Goal: Transaction & Acquisition: Purchase product/service

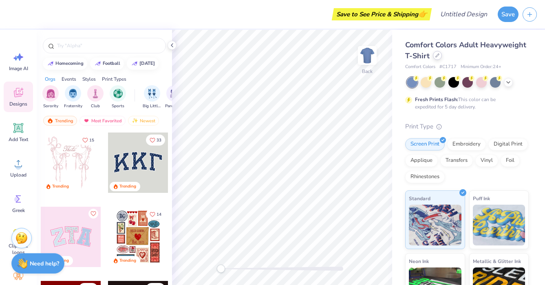
click at [439, 55] on icon at bounding box center [437, 55] width 4 height 4
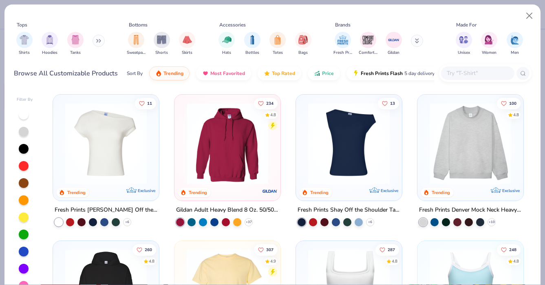
click at [102, 46] on button at bounding box center [99, 41] width 12 height 12
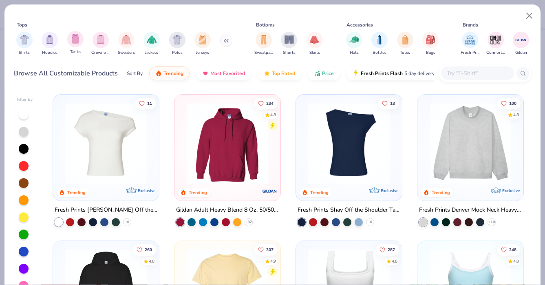
click at [73, 49] on span "Tanks" at bounding box center [75, 52] width 11 height 6
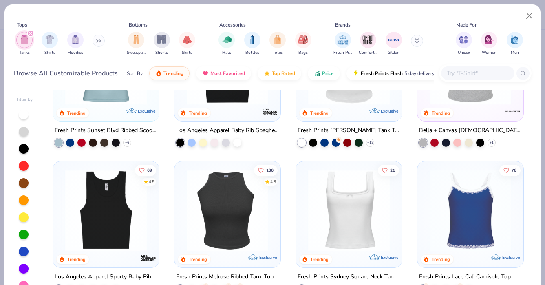
scroll to position [228, 0]
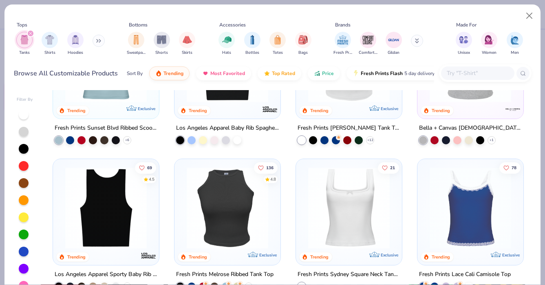
click at [112, 204] on img at bounding box center [106, 208] width 90 height 82
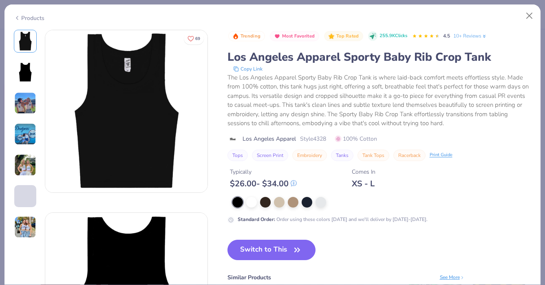
scroll to position [2, 0]
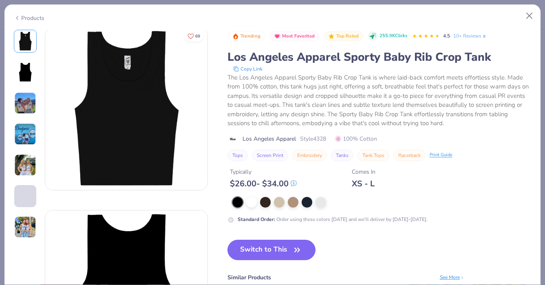
click at [22, 105] on img at bounding box center [25, 103] width 22 height 22
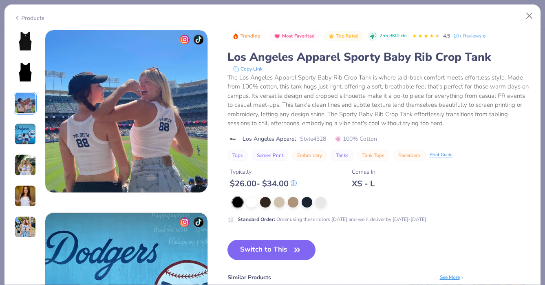
click at [26, 126] on img at bounding box center [25, 134] width 22 height 22
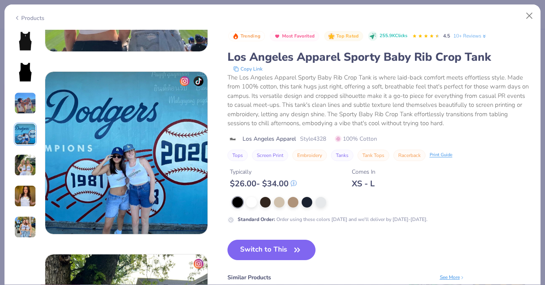
scroll to position [548, 0]
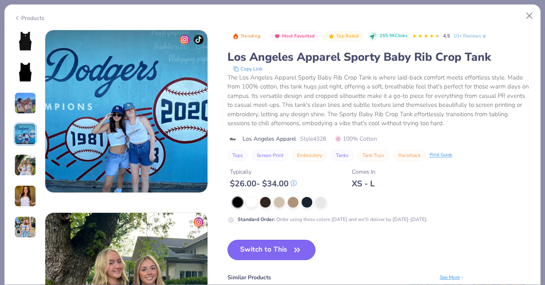
click at [290, 244] on button "Switch to This" at bounding box center [272, 250] width 88 height 20
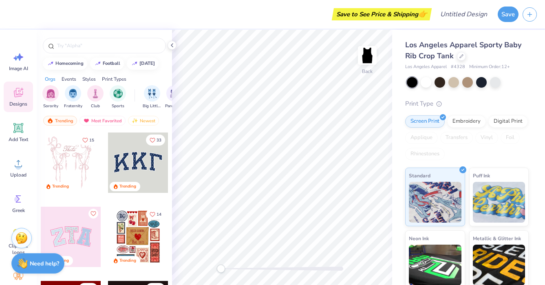
click at [156, 160] on div at bounding box center [138, 163] width 60 height 60
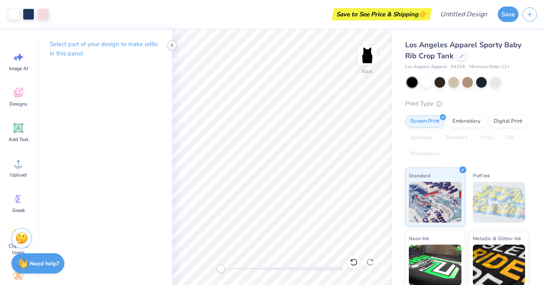
click at [170, 44] on icon at bounding box center [172, 45] width 7 height 7
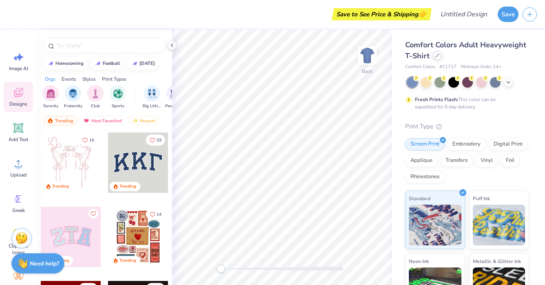
click at [437, 55] on icon at bounding box center [437, 55] width 4 height 4
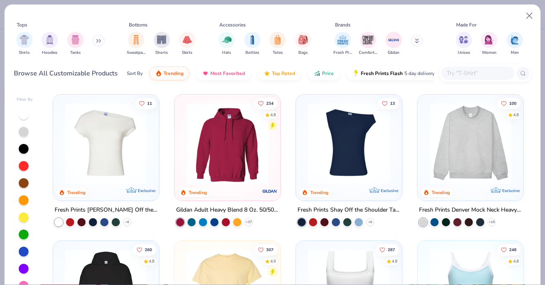
click at [448, 125] on img at bounding box center [471, 144] width 90 height 82
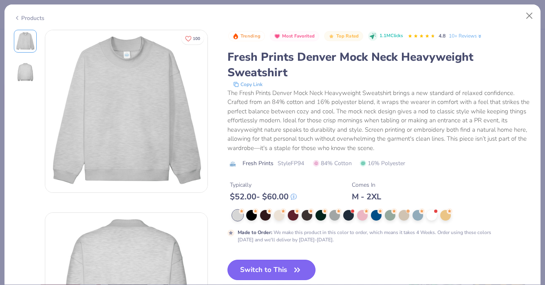
click at [277, 261] on button "Switch to This" at bounding box center [272, 270] width 88 height 20
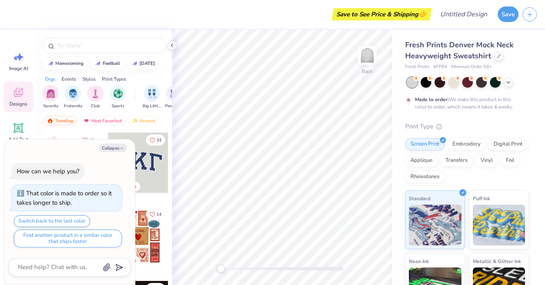
click at [142, 175] on div at bounding box center [138, 163] width 60 height 60
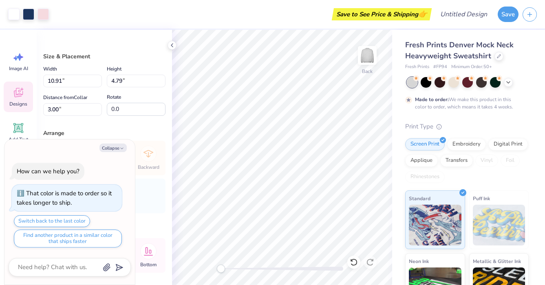
click at [19, 89] on icon at bounding box center [18, 92] width 12 height 12
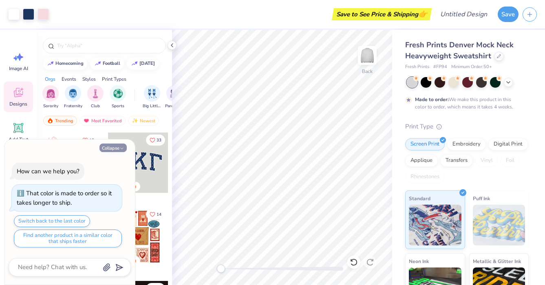
click at [124, 150] on icon "button" at bounding box center [121, 148] width 5 height 5
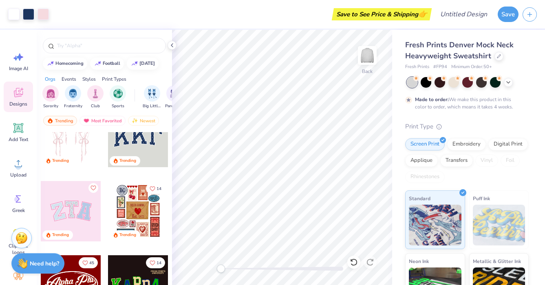
scroll to position [39, 0]
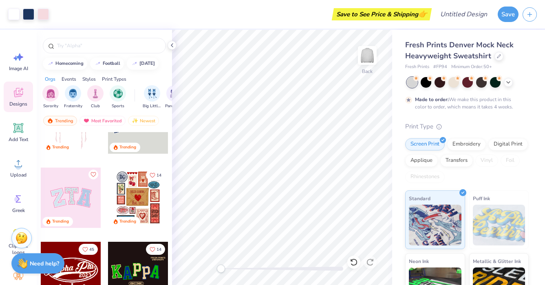
click at [79, 201] on div "15 Trending 33 Trending Trending 14 Trending 45 Trending 14 Trending 17 Trendin…" at bounding box center [104, 223] width 135 height 183
click at [79, 201] on div at bounding box center [71, 198] width 60 height 60
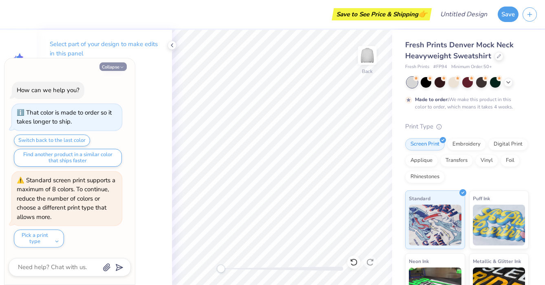
click at [121, 66] on icon "button" at bounding box center [121, 67] width 5 height 5
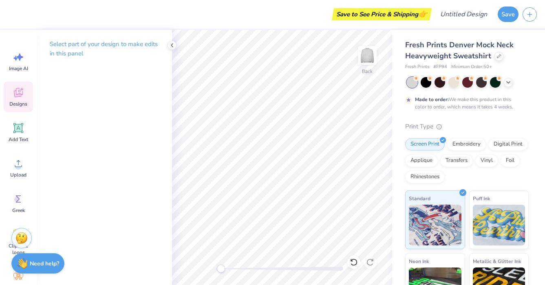
click at [24, 97] on div "Designs" at bounding box center [18, 97] width 29 height 31
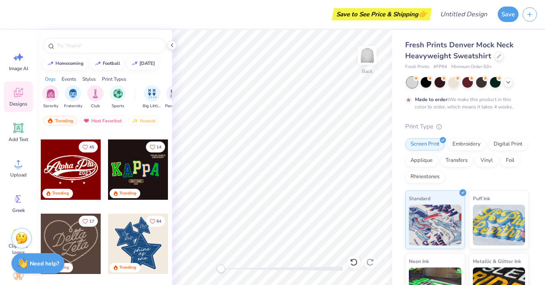
scroll to position [142, 0]
click at [126, 166] on div at bounding box center [138, 169] width 60 height 60
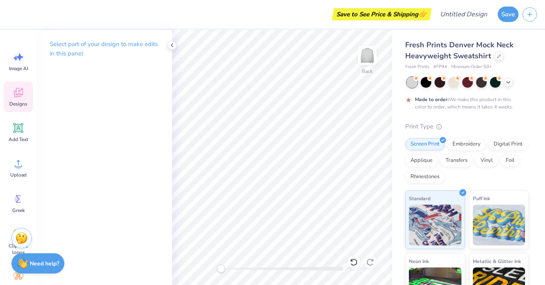
click at [23, 94] on icon at bounding box center [18, 92] width 9 height 9
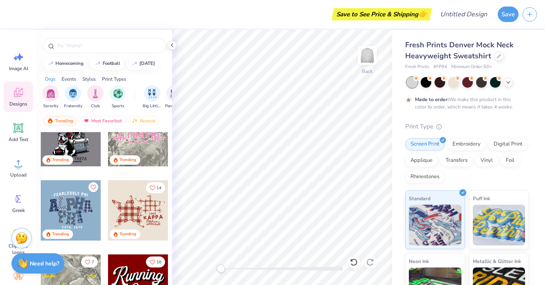
scroll to position [770, 0]
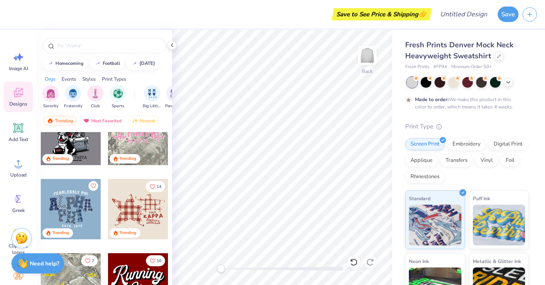
click at [500, 62] on div "Fresh Prints Denver Mock Neck Heavyweight Sweatshirt Fresh Prints # FP94 Minimu…" at bounding box center [467, 55] width 124 height 31
click at [499, 58] on div at bounding box center [499, 55] width 9 height 9
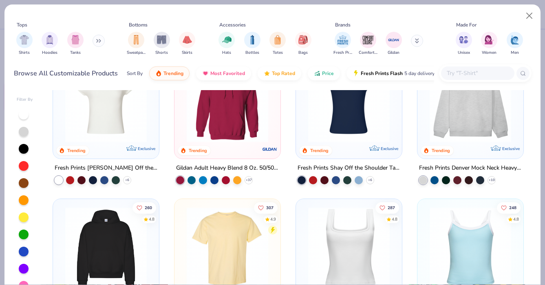
scroll to position [44, 0]
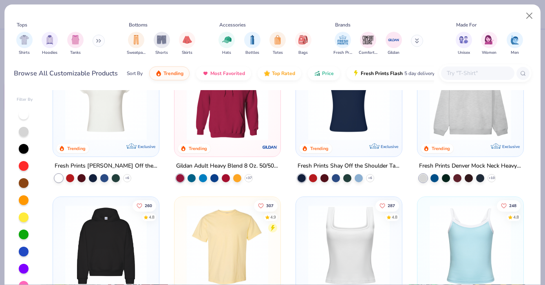
click at [101, 41] on icon at bounding box center [98, 41] width 5 height 4
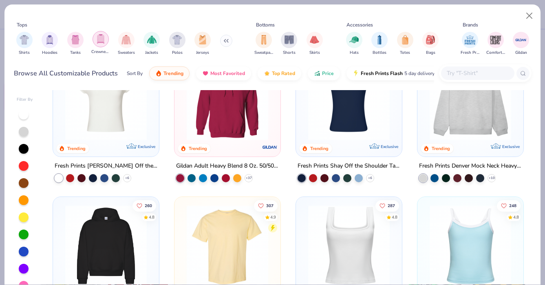
click at [101, 47] on div "filter for Crewnecks" at bounding box center [101, 39] width 16 height 16
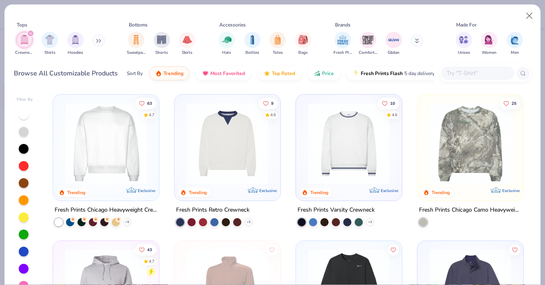
click at [113, 161] on img at bounding box center [106, 144] width 90 height 82
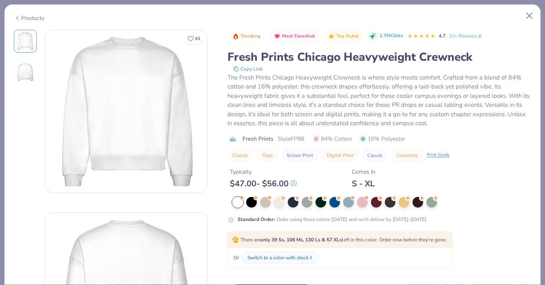
scroll to position [37, 0]
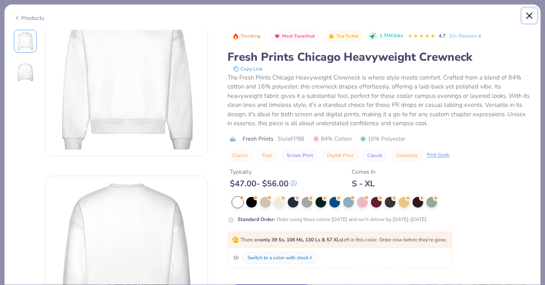
click at [526, 17] on button "Close" at bounding box center [529, 15] width 15 height 15
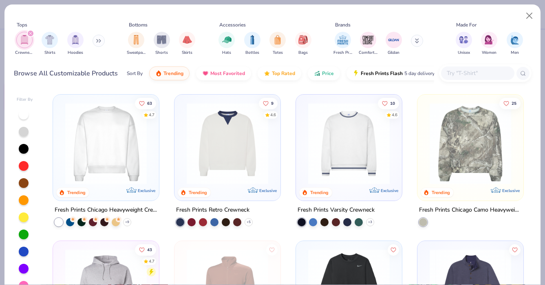
click at [117, 151] on img at bounding box center [106, 144] width 90 height 82
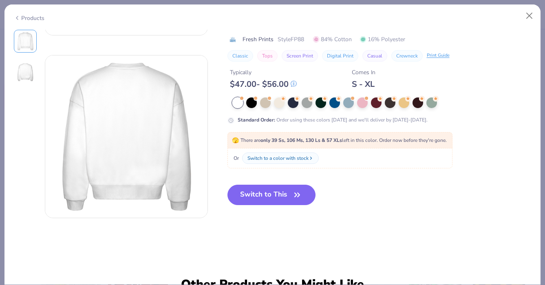
scroll to position [217, 0]
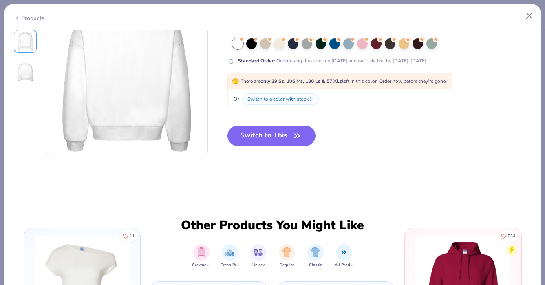
click at [243, 143] on button "Switch to This" at bounding box center [272, 136] width 88 height 20
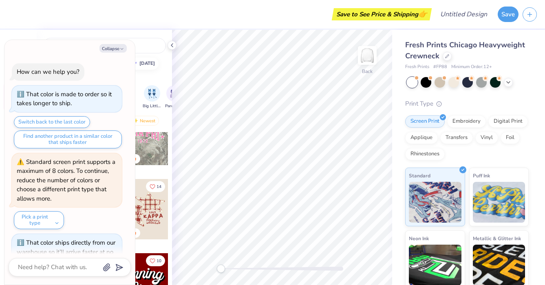
scroll to position [22, 0]
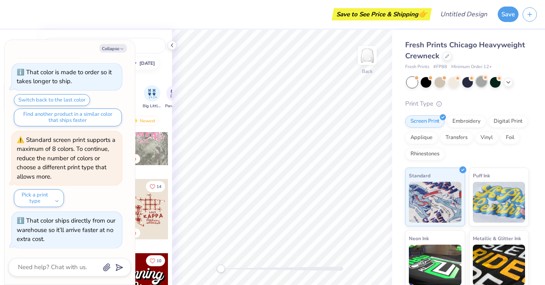
click at [486, 78] on circle at bounding box center [486, 78] width 6 height 6
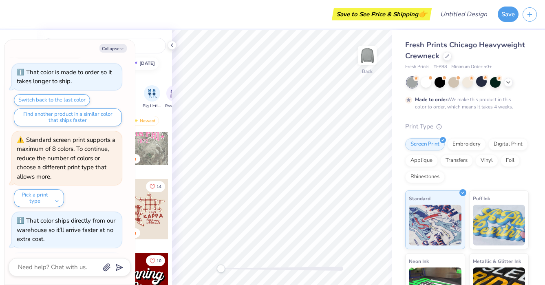
scroll to position [90, 0]
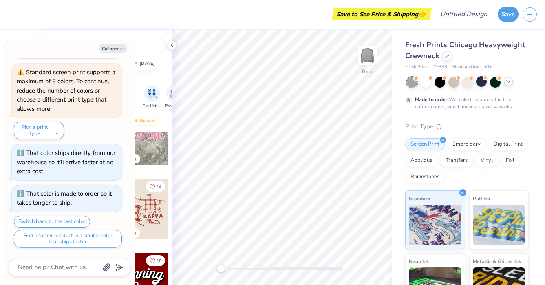
click at [507, 84] on icon at bounding box center [508, 81] width 7 height 7
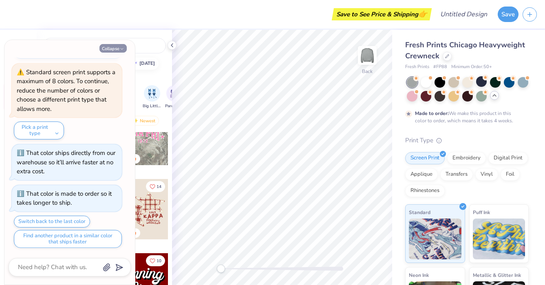
click at [123, 47] on icon "button" at bounding box center [121, 48] width 5 height 5
type textarea "x"
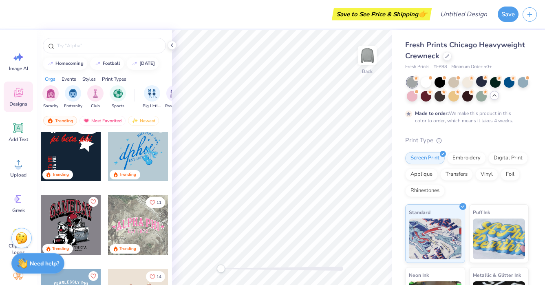
scroll to position [678, 0]
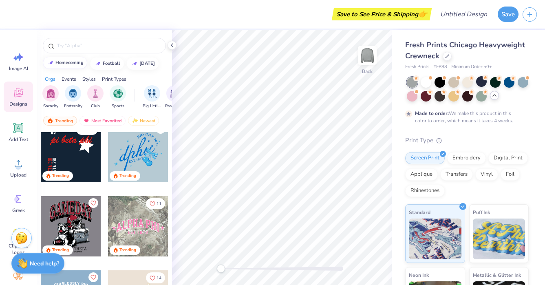
click at [80, 65] on div "homecoming" at bounding box center [69, 62] width 28 height 4
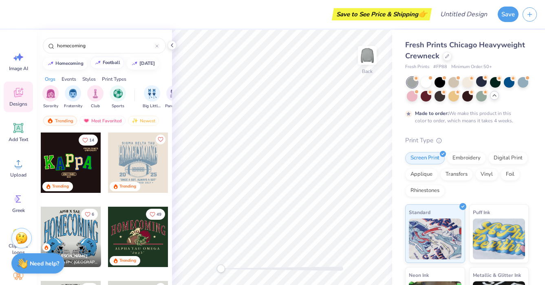
click at [109, 66] on button "football" at bounding box center [107, 63] width 34 height 12
type input "football"
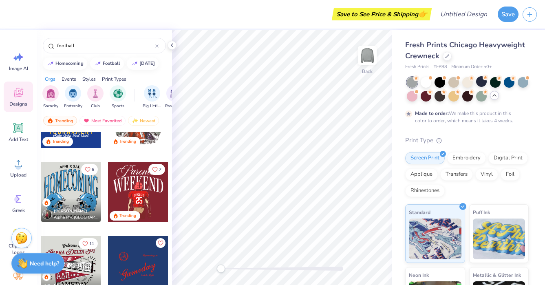
scroll to position [205, 0]
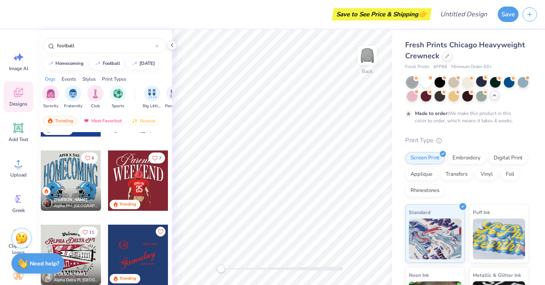
click at [40, 178] on div at bounding box center [10, 180] width 60 height 60
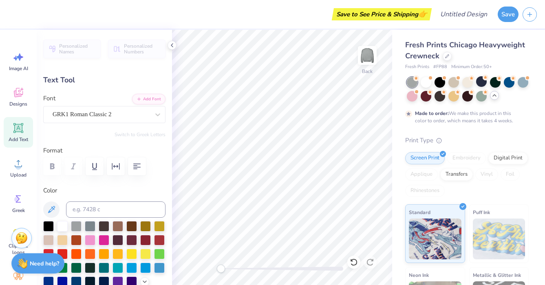
type textarea "A"
type textarea "KKG"
type input "1.39"
type input "1.60"
type input "9.30"
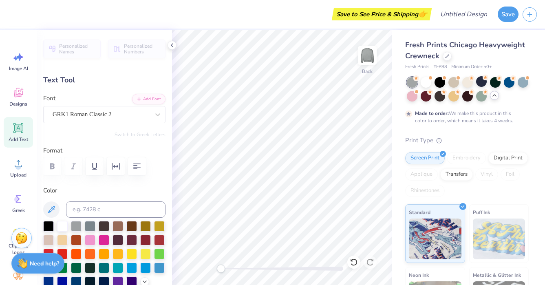
type input "54.6"
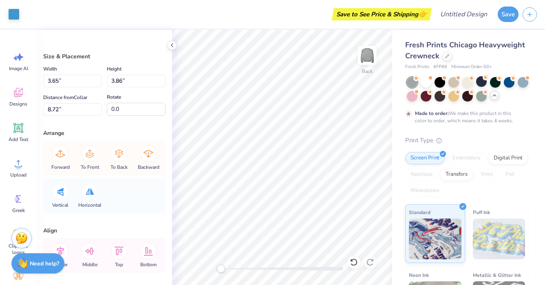
type input "3.81"
type input "8.79"
type input "3.86"
type input "8.57"
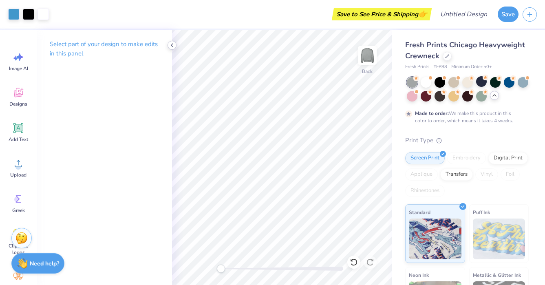
click at [169, 45] on icon at bounding box center [172, 45] width 7 height 7
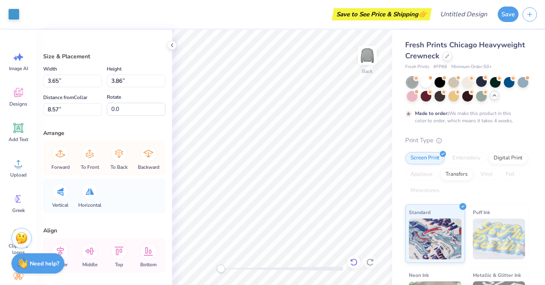
click at [356, 258] on div at bounding box center [353, 262] width 13 height 13
click at [352, 262] on icon at bounding box center [354, 262] width 8 height 8
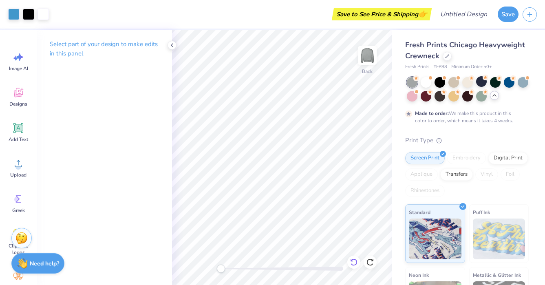
click at [353, 259] on icon at bounding box center [353, 261] width 7 height 7
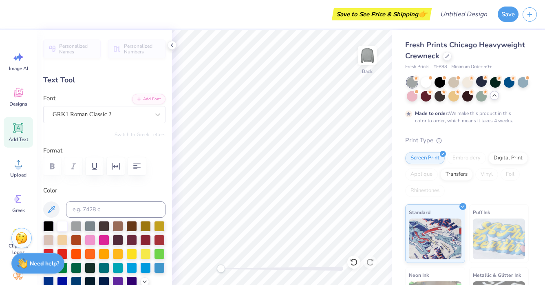
type textarea "ACA"
type input "0.0"
type input "4.20"
type input "0.69"
type input "3.00"
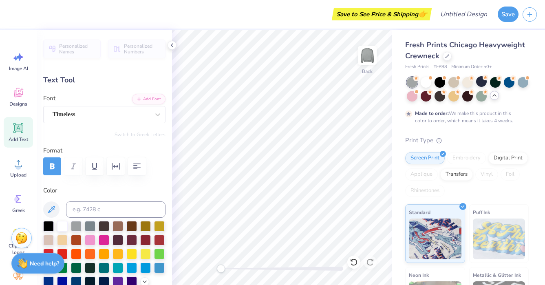
scroll to position [0, 1]
type textarea "KKG X AXA"
type input "7.21"
type input "0.38"
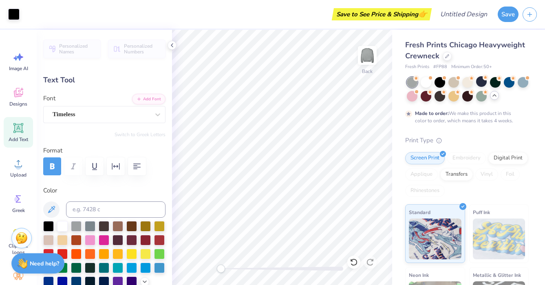
type input "13.25"
type textarea "[GEOGRAPHIC_DATA]"
type input "7.14"
type input "13.39"
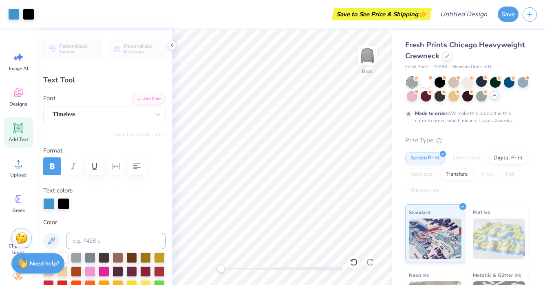
type input "11.11"
type input "6.09"
type input "3.77"
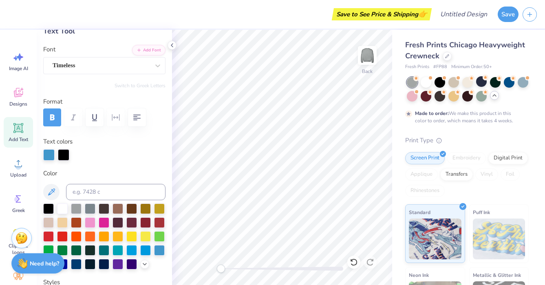
scroll to position [50, 0]
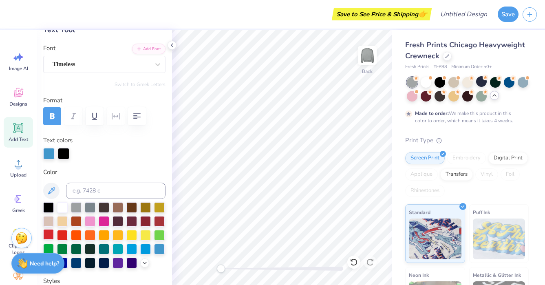
click at [44, 236] on div at bounding box center [48, 234] width 11 height 11
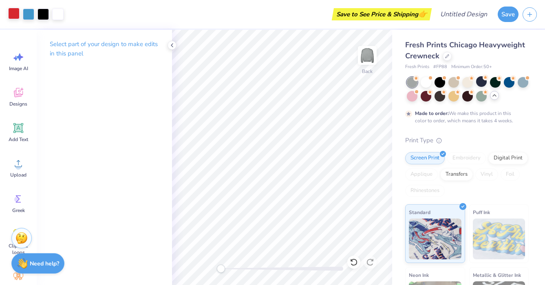
click at [12, 14] on div at bounding box center [13, 13] width 11 height 11
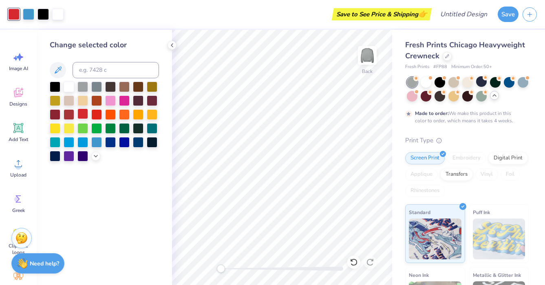
click at [86, 115] on div at bounding box center [82, 113] width 11 height 11
click at [82, 113] on div at bounding box center [82, 113] width 11 height 11
click at [170, 44] on icon at bounding box center [172, 45] width 7 height 7
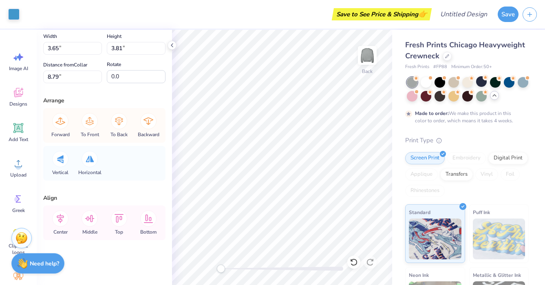
scroll to position [0, 0]
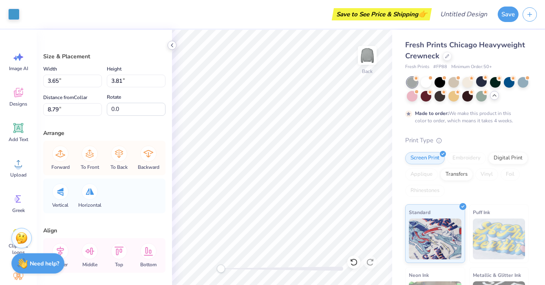
click at [170, 45] on icon at bounding box center [172, 45] width 7 height 7
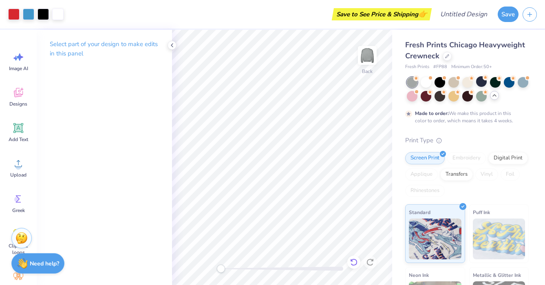
click at [353, 263] on icon at bounding box center [354, 262] width 8 height 8
click at [172, 42] on icon at bounding box center [172, 45] width 7 height 7
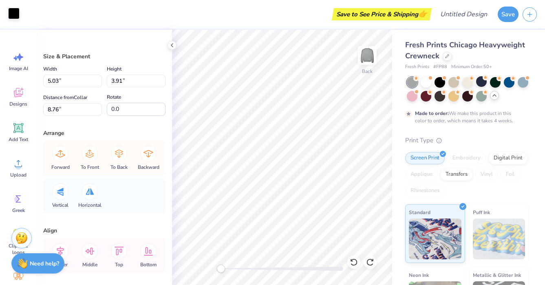
click at [12, 15] on div at bounding box center [13, 13] width 11 height 11
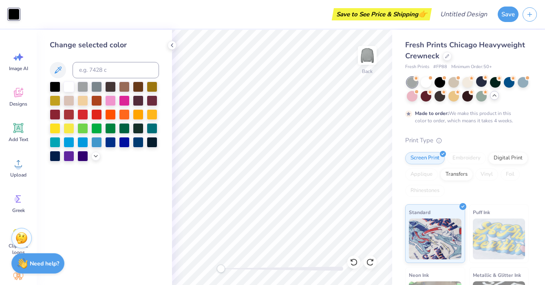
click at [103, 106] on div at bounding box center [104, 122] width 109 height 80
click at [98, 100] on div at bounding box center [96, 100] width 11 height 11
click at [96, 100] on div at bounding box center [96, 100] width 11 height 11
click at [354, 258] on div at bounding box center [353, 262] width 13 height 13
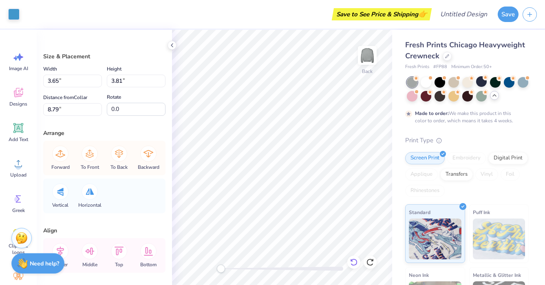
type input "3.86"
type input "8.72"
click at [14, 14] on div at bounding box center [13, 13] width 11 height 11
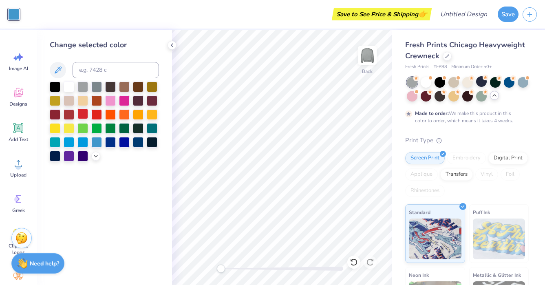
click at [80, 115] on div at bounding box center [82, 113] width 11 height 11
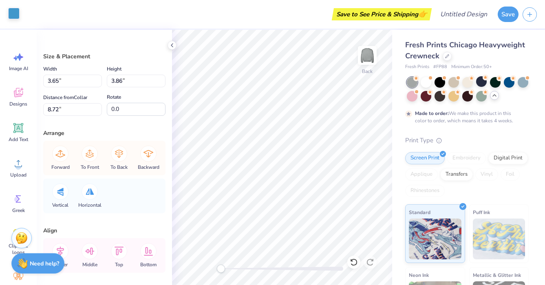
click at [15, 18] on div at bounding box center [13, 13] width 11 height 11
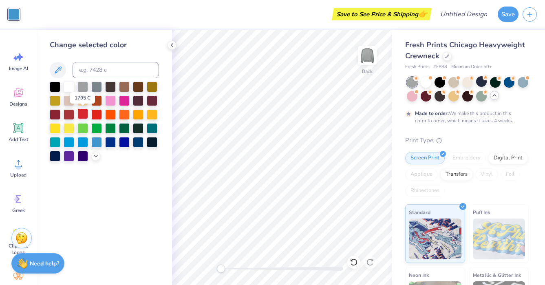
click at [86, 110] on div at bounding box center [82, 113] width 11 height 11
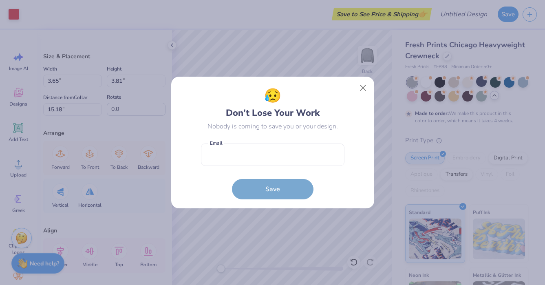
click at [254, 139] on body "Art colors Save to See Price & Shipping 👉 Design Title Save Image AI Designs Ad…" at bounding box center [272, 142] width 545 height 285
click at [362, 91] on button "Close" at bounding box center [362, 87] width 15 height 15
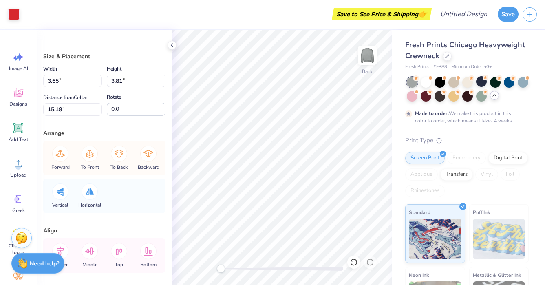
type input "3.86"
type input "13.58"
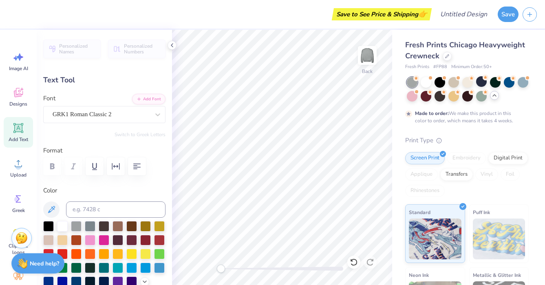
type input "0.0"
type input "9.43"
type input "0.0"
type input "1.49"
type input "1.67"
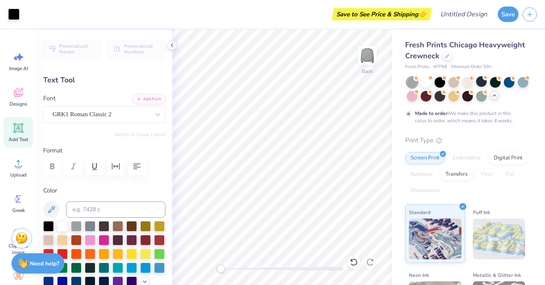
type input "9.73"
type input "0.0"
click at [426, 84] on div at bounding box center [426, 81] width 11 height 11
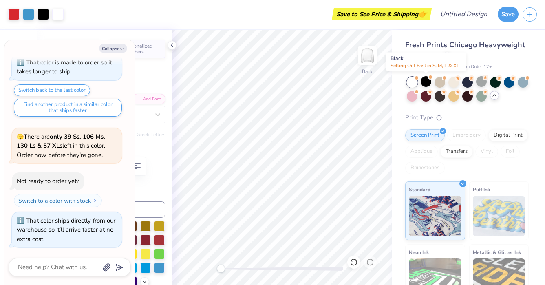
click at [426, 84] on div at bounding box center [426, 81] width 11 height 11
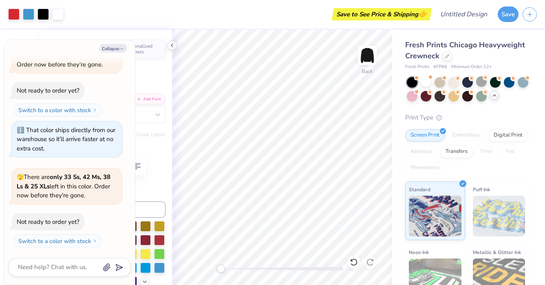
type textarea "x"
type input "11.11"
type input "6.09"
type input "3.77"
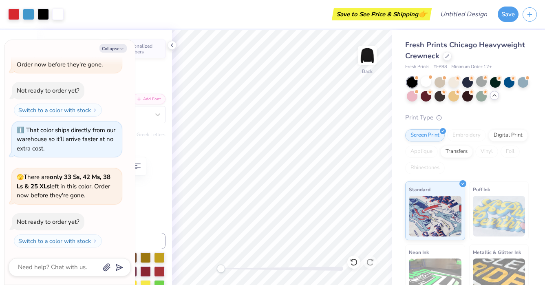
type textarea "x"
type input "7.14"
type input "0.38"
type input "13.06"
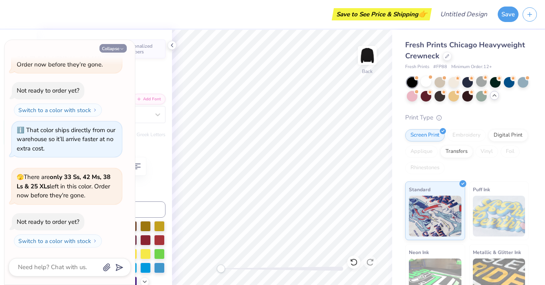
click at [119, 49] on button "Collapse" at bounding box center [112, 48] width 27 height 9
type textarea "x"
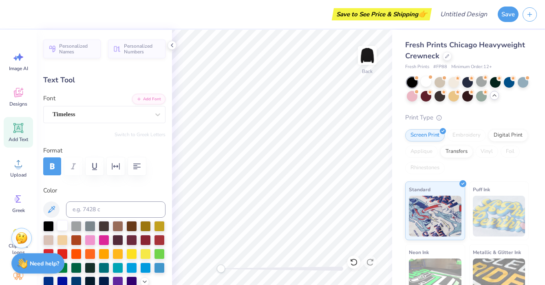
click at [64, 224] on div at bounding box center [62, 225] width 11 height 11
type input "4.29"
type input "0.69"
type input "3.00"
click at [64, 225] on div at bounding box center [62, 225] width 11 height 11
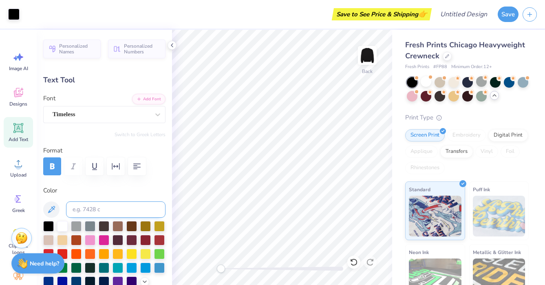
type input "0.89"
type input "0.31"
type input "13.77"
click at [62, 227] on div at bounding box center [62, 225] width 11 height 11
type input "0.29"
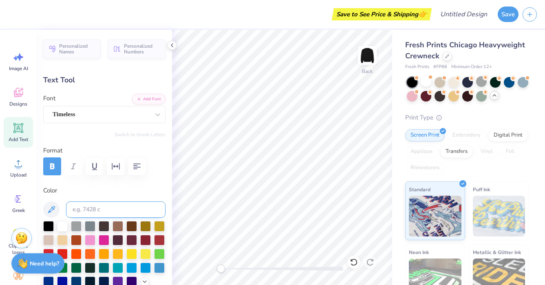
type input "0.14"
type input "13.25"
click at [63, 228] on div at bounding box center [62, 225] width 11 height 11
click at [176, 44] on div "Art colors Save to See Price & Shipping 👉 Design Title Save Image AI Designs Ad…" at bounding box center [272, 142] width 545 height 285
click at [173, 42] on icon at bounding box center [172, 45] width 7 height 7
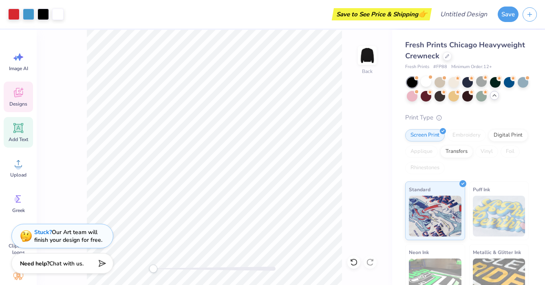
click at [23, 87] on icon at bounding box center [18, 92] width 12 height 12
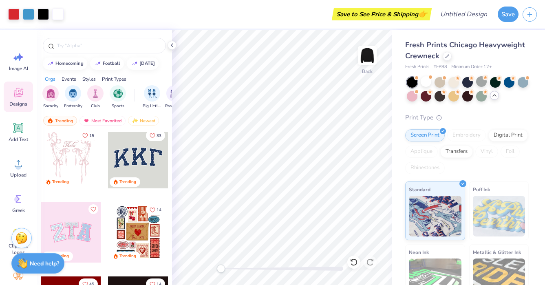
scroll to position [4, 0]
click at [112, 63] on div "football" at bounding box center [112, 62] width 18 height 4
type input "football"
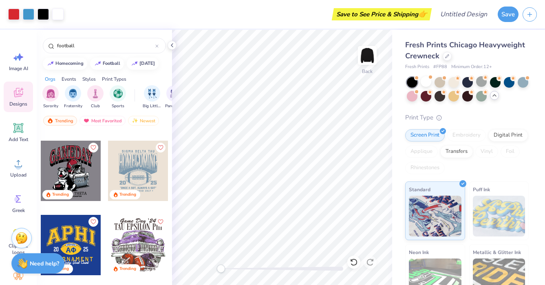
scroll to position [44, 0]
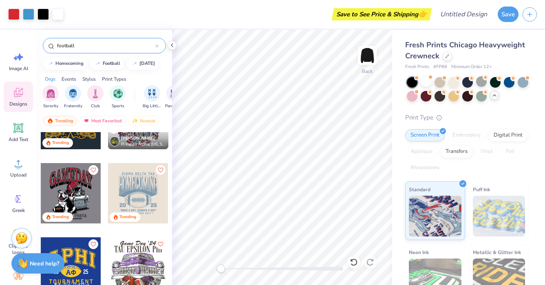
click at [157, 47] on icon at bounding box center [156, 45] width 3 height 3
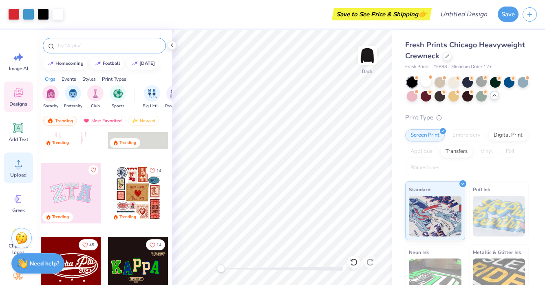
click at [22, 172] on span "Upload" at bounding box center [18, 175] width 16 height 7
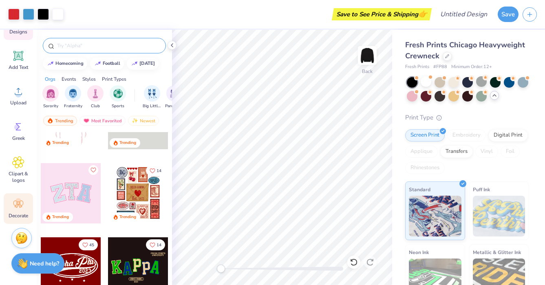
click at [17, 204] on icon at bounding box center [18, 204] width 10 height 7
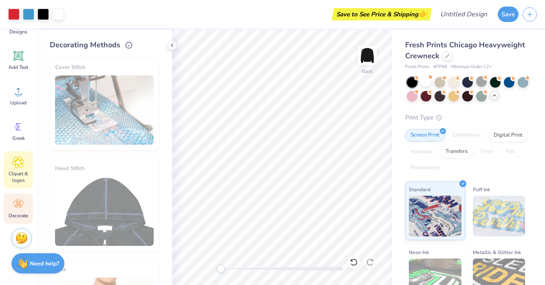
click at [17, 183] on span "Clipart & logos" at bounding box center [18, 176] width 27 height 13
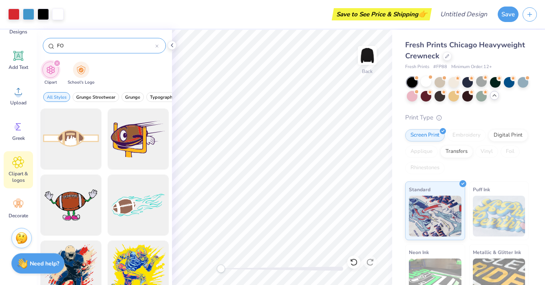
type input "F"
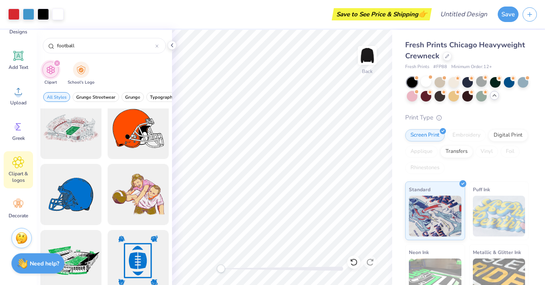
scroll to position [538, 0]
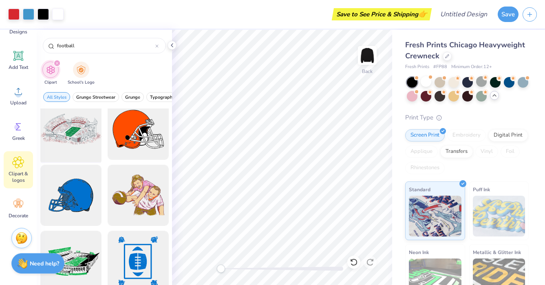
type input "football"
click at [84, 144] on div at bounding box center [70, 129] width 67 height 67
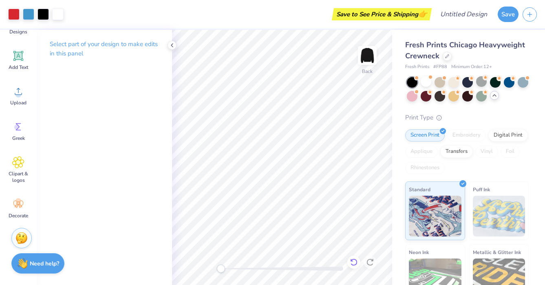
click at [354, 261] on icon at bounding box center [354, 262] width 8 height 8
click at [21, 207] on icon at bounding box center [18, 204] width 10 height 7
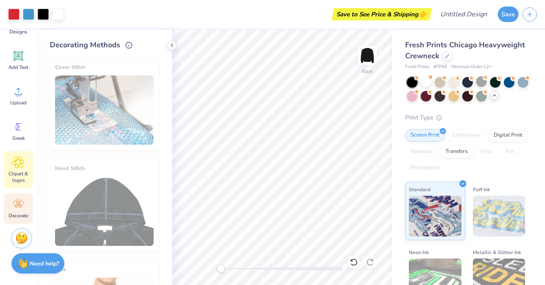
click at [20, 181] on span "Clipart & logos" at bounding box center [18, 176] width 27 height 13
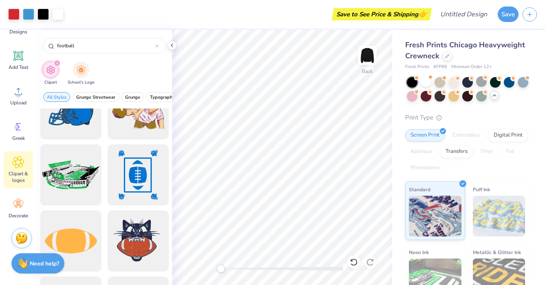
scroll to position [626, 0]
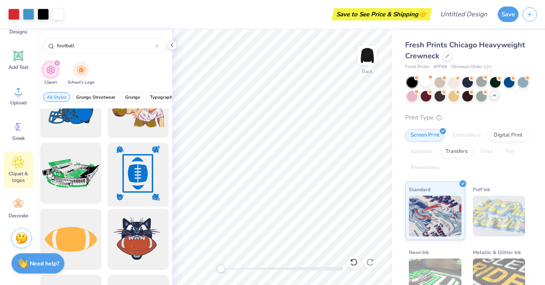
click at [139, 167] on div at bounding box center [137, 173] width 67 height 67
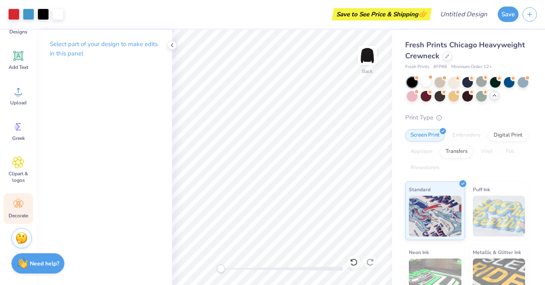
click at [18, 207] on icon at bounding box center [18, 204] width 12 height 12
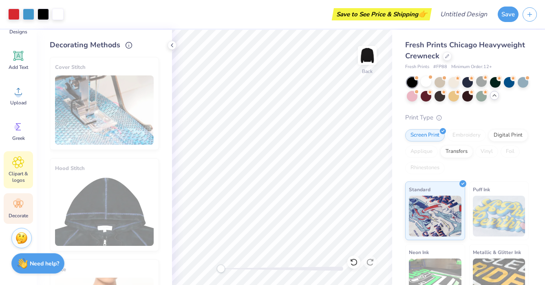
click at [21, 176] on span "Clipart & logos" at bounding box center [18, 176] width 27 height 13
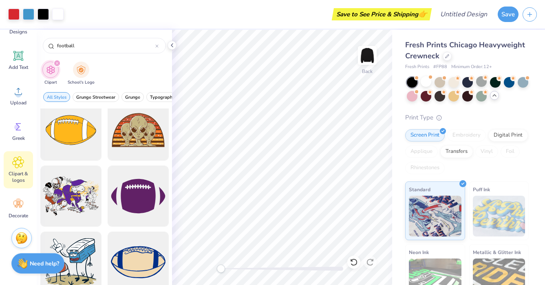
scroll to position [806, 0]
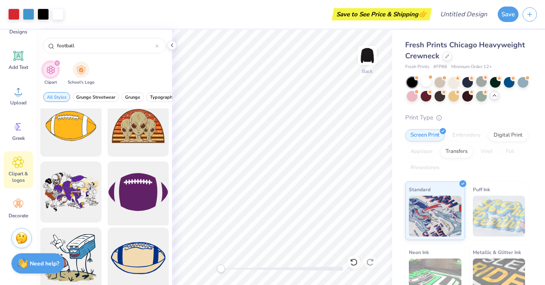
click at [121, 203] on div at bounding box center [137, 192] width 67 height 67
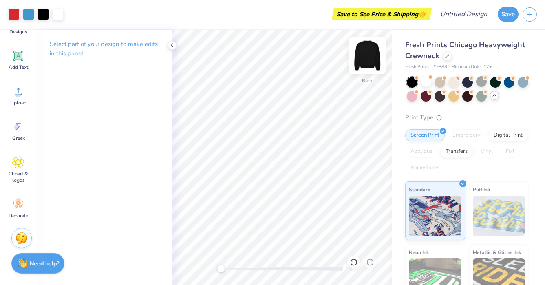
click at [366, 57] on img at bounding box center [367, 55] width 33 height 33
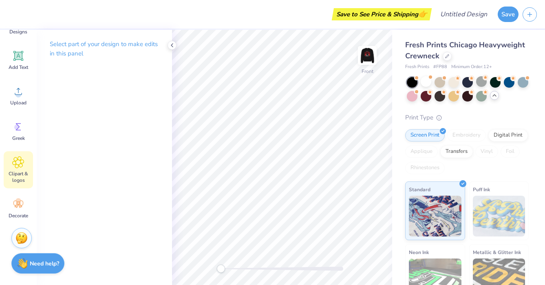
click at [18, 174] on span "Clipart & logos" at bounding box center [18, 176] width 27 height 13
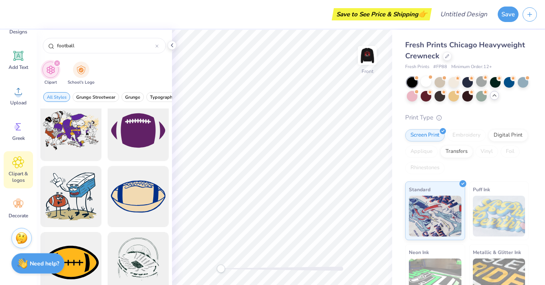
scroll to position [867, 0]
click at [138, 141] on div at bounding box center [137, 130] width 67 height 67
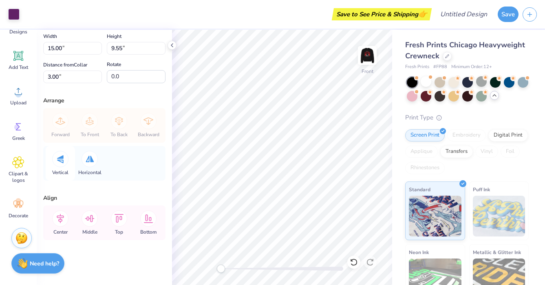
scroll to position [0, 0]
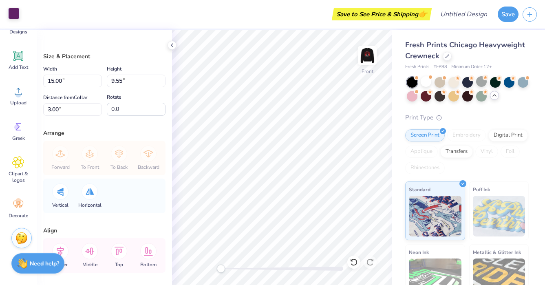
click at [16, 15] on div at bounding box center [13, 13] width 11 height 11
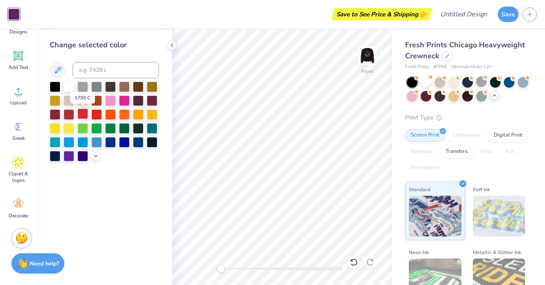
click at [84, 114] on div at bounding box center [82, 113] width 11 height 11
click at [133, 84] on div at bounding box center [138, 86] width 11 height 11
click at [94, 116] on div at bounding box center [96, 113] width 11 height 11
click at [135, 91] on div at bounding box center [138, 86] width 11 height 11
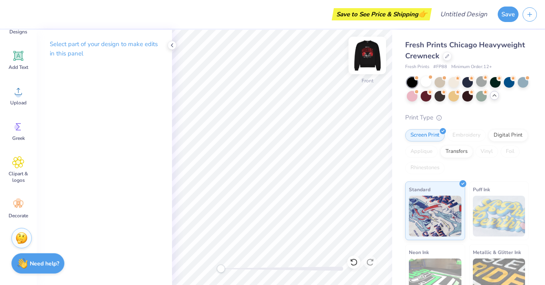
click at [372, 53] on img at bounding box center [367, 55] width 33 height 33
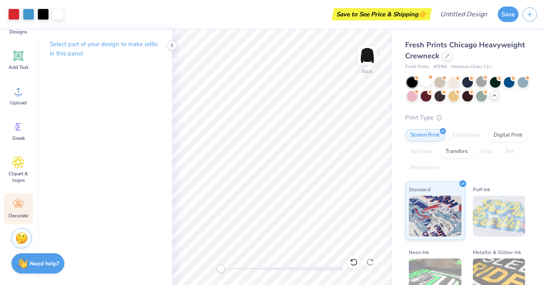
click at [15, 202] on icon at bounding box center [18, 204] width 12 height 12
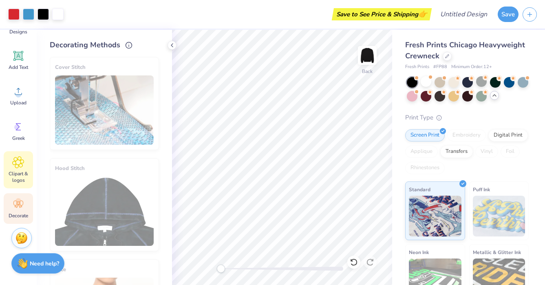
click at [23, 168] on icon at bounding box center [18, 162] width 12 height 12
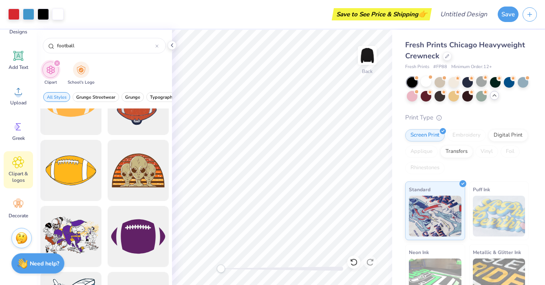
scroll to position [760, 0]
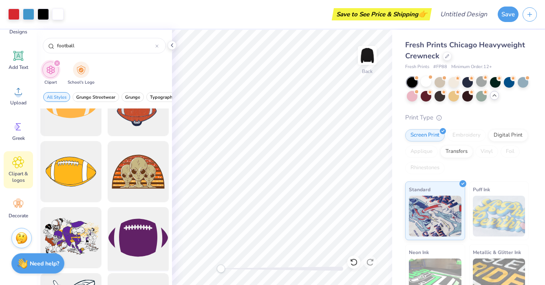
click at [126, 256] on div at bounding box center [137, 237] width 67 height 67
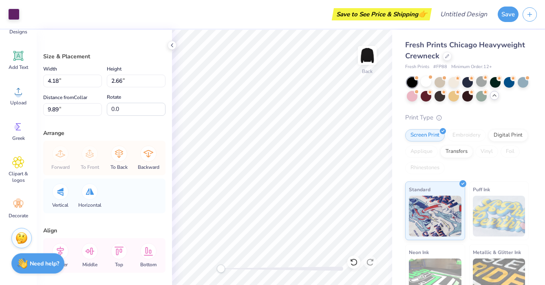
type input "4.18"
type input "2.66"
type input "9.89"
click at [15, 14] on div at bounding box center [13, 13] width 11 height 11
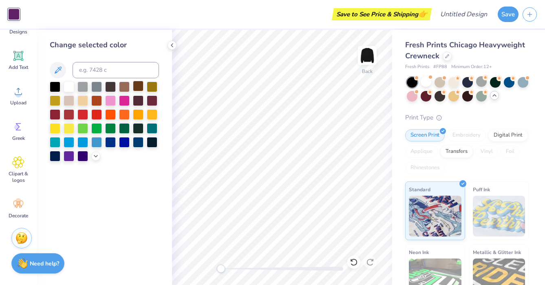
click at [141, 86] on div at bounding box center [138, 86] width 11 height 11
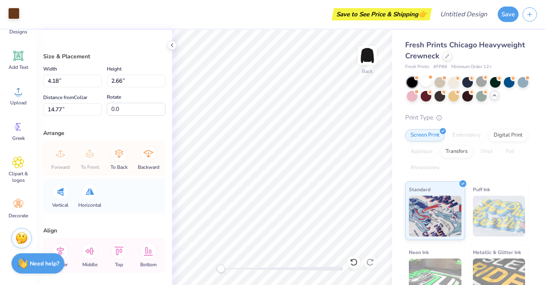
click at [15, 14] on div at bounding box center [13, 13] width 11 height 11
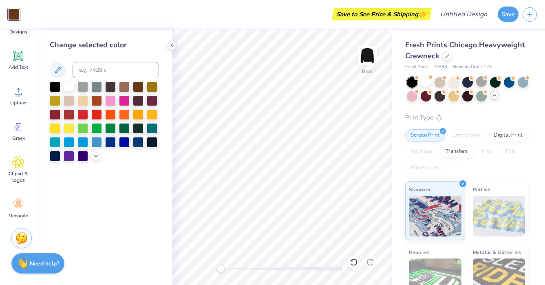
click at [70, 88] on div at bounding box center [69, 86] width 11 height 11
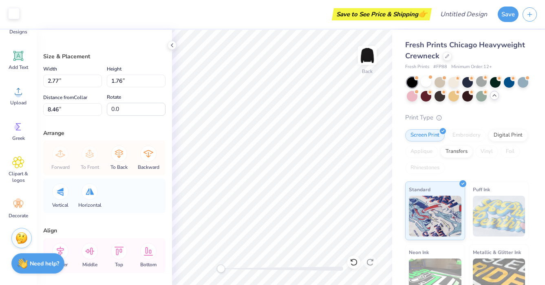
click at [11, 11] on div at bounding box center [13, 13] width 11 height 11
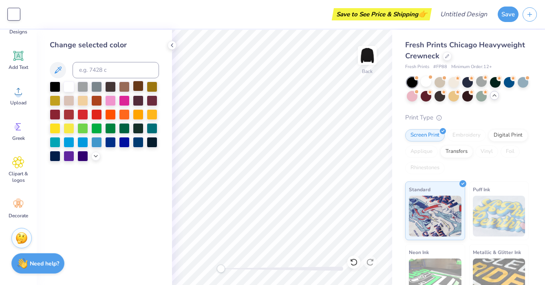
click at [139, 86] on div at bounding box center [138, 86] width 11 height 11
click at [126, 84] on div at bounding box center [124, 86] width 11 height 11
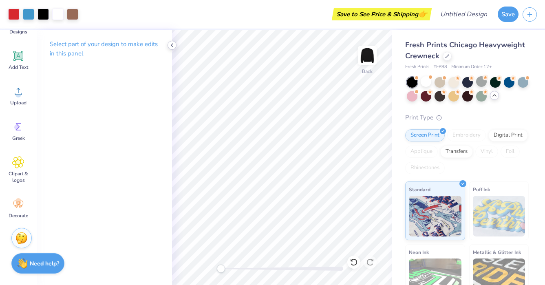
click at [172, 44] on polyline at bounding box center [172, 45] width 2 height 3
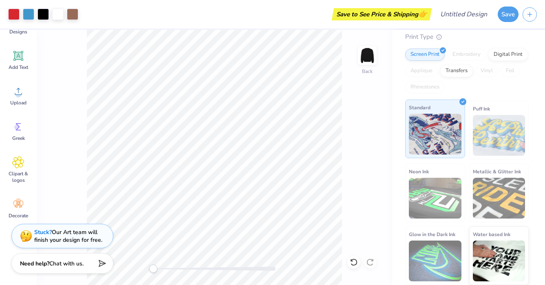
scroll to position [0, 0]
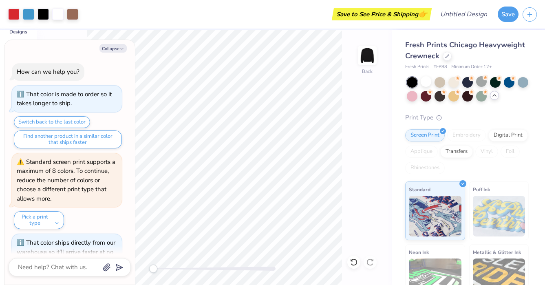
type textarea "x"
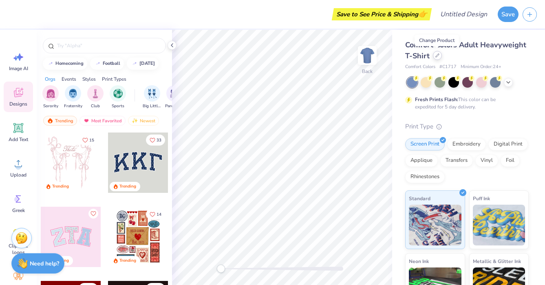
click at [438, 58] on div at bounding box center [437, 55] width 9 height 9
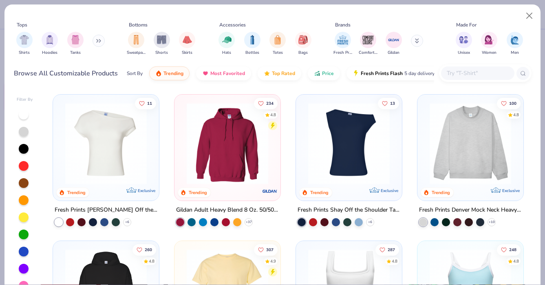
click at [106, 41] on div "Shirts Hoodies Tanks" at bounding box center [61, 44] width 94 height 30
click at [100, 40] on icon at bounding box center [98, 41] width 5 height 4
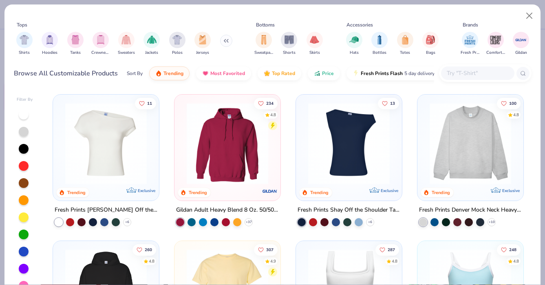
click at [100, 40] on img "filter for Crewnecks" at bounding box center [100, 39] width 9 height 9
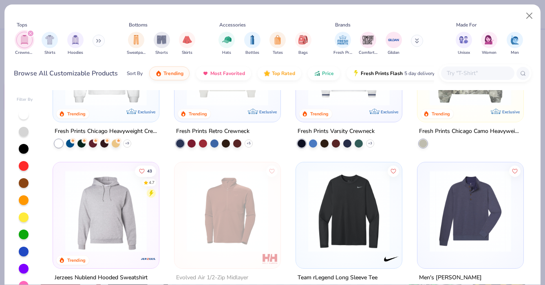
scroll to position [58, 0]
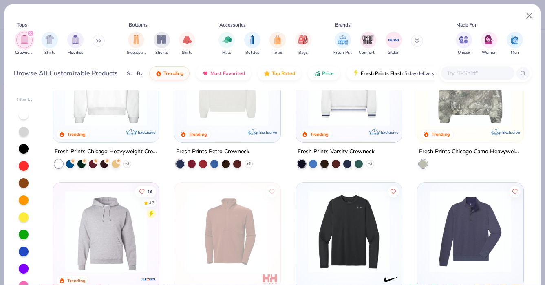
click at [339, 133] on div "10 4.6 Trending Exclusive" at bounding box center [349, 89] width 106 height 106
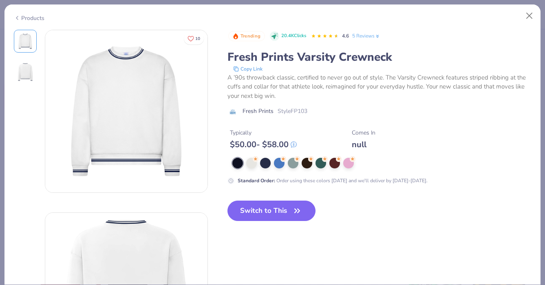
click at [281, 199] on div "Trending 20.4K Clicks 4.6 5 Reviews Fresh Prints Varsity Crewneck Copy Link A ’…" at bounding box center [380, 132] width 304 height 205
click at [278, 209] on button "Switch to This" at bounding box center [272, 211] width 88 height 20
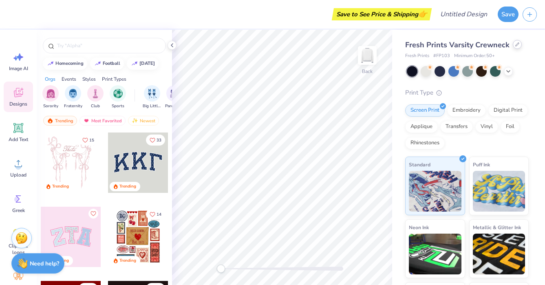
click at [514, 46] on div at bounding box center [517, 44] width 9 height 9
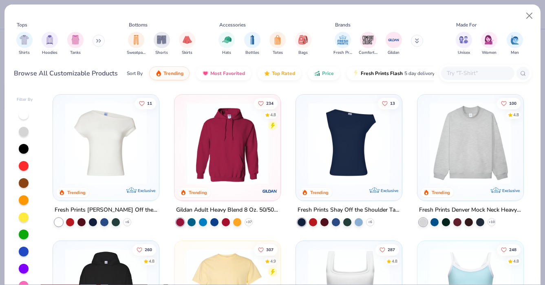
scroll to position [12, 0]
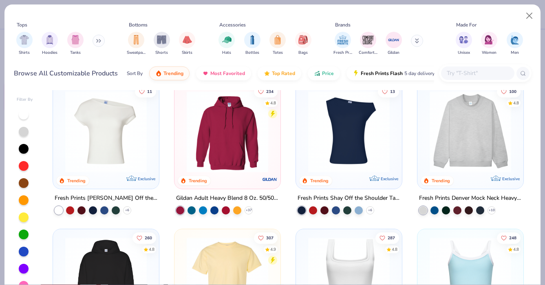
click at [97, 43] on button at bounding box center [99, 41] width 12 height 12
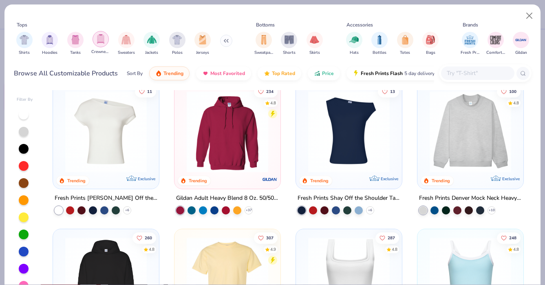
click at [102, 44] on img "filter for Crewnecks" at bounding box center [100, 38] width 9 height 9
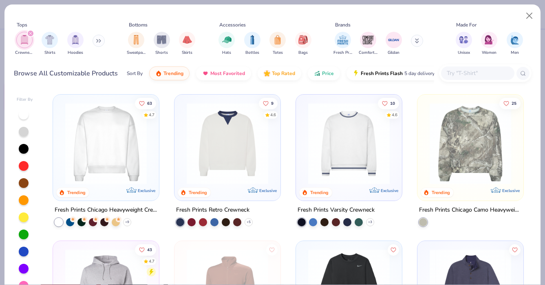
click at [137, 159] on img at bounding box center [106, 144] width 90 height 82
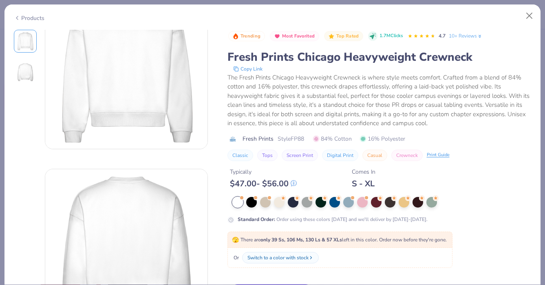
scroll to position [57, 0]
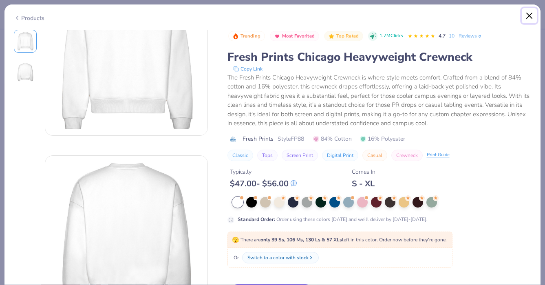
click at [527, 18] on button "Close" at bounding box center [529, 15] width 15 height 15
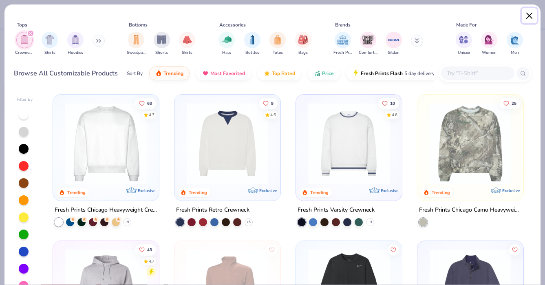
click at [527, 20] on button "Close" at bounding box center [529, 15] width 15 height 15
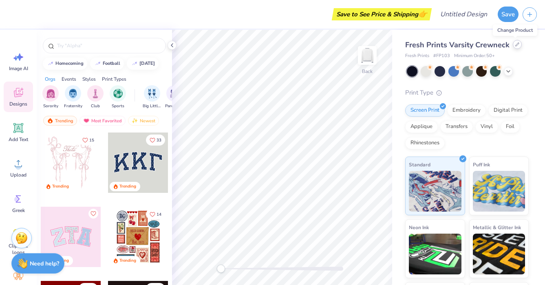
click at [515, 46] on div at bounding box center [517, 44] width 9 height 9
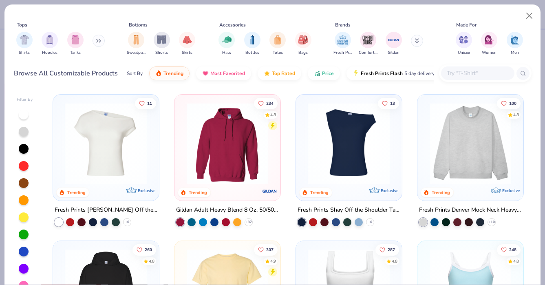
click at [98, 46] on button at bounding box center [99, 41] width 12 height 12
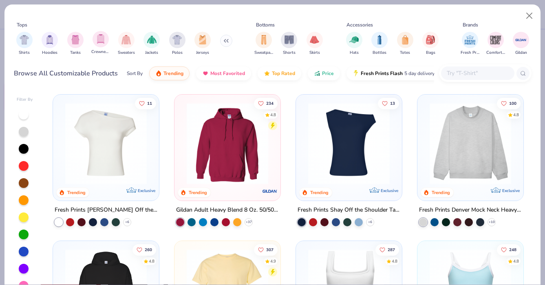
click at [96, 47] on div "Crewnecks" at bounding box center [100, 43] width 19 height 24
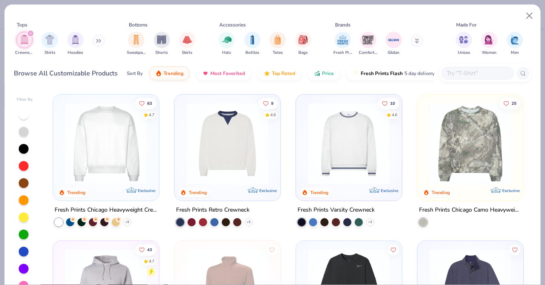
click at [118, 140] on img at bounding box center [106, 144] width 90 height 82
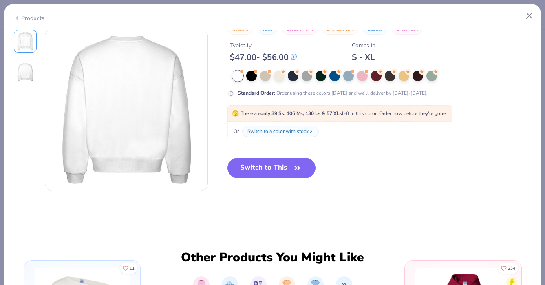
scroll to position [226, 0]
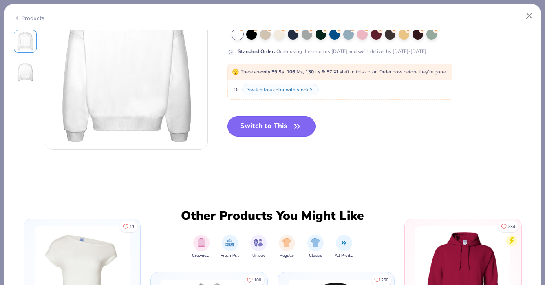
click at [268, 133] on button "Switch to This" at bounding box center [272, 126] width 88 height 20
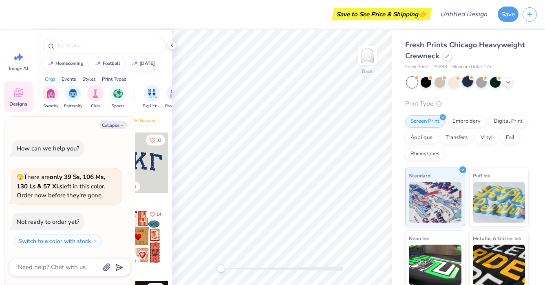
click at [464, 83] on div at bounding box center [467, 81] width 11 height 11
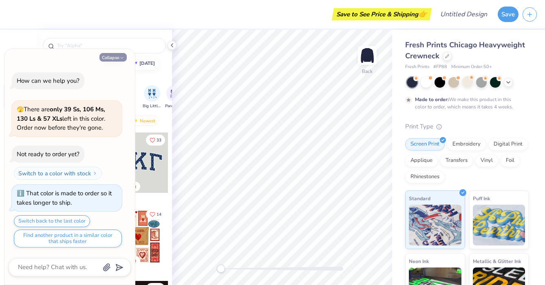
click at [115, 56] on button "Collapse" at bounding box center [112, 57] width 27 height 9
type textarea "x"
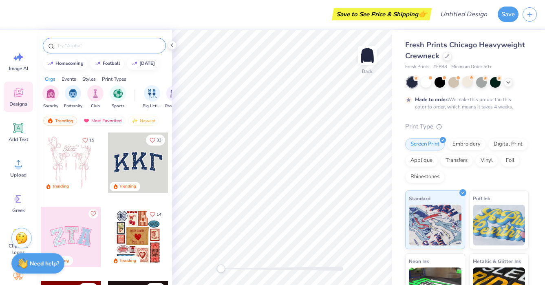
click at [113, 53] on div at bounding box center [104, 45] width 123 height 15
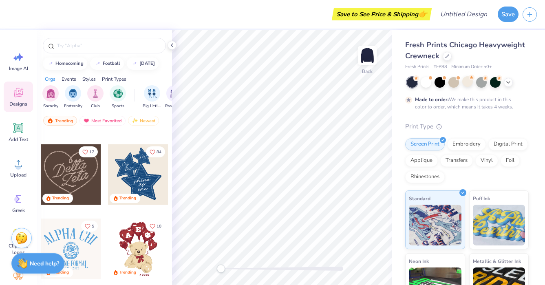
scroll to position [211, 0]
click at [115, 102] on span "Sports" at bounding box center [118, 105] width 13 height 6
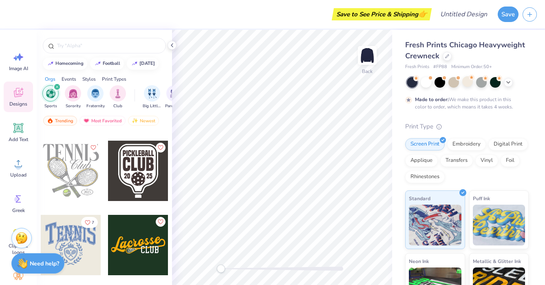
scroll to position [369, 0]
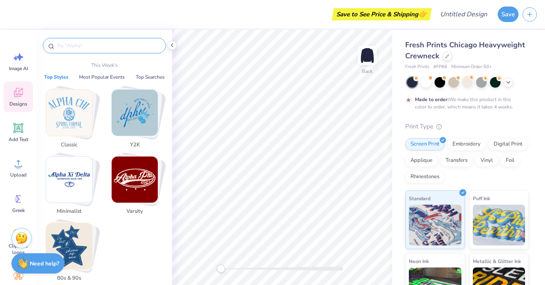
click at [128, 42] on input "text" at bounding box center [108, 46] width 104 height 8
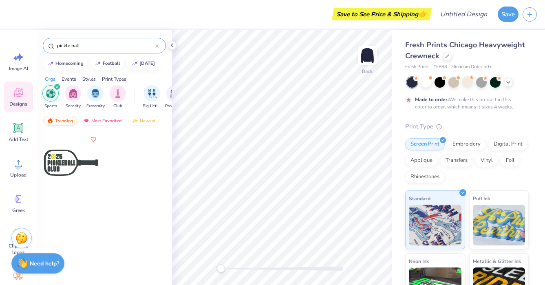
type input "pickle ball"
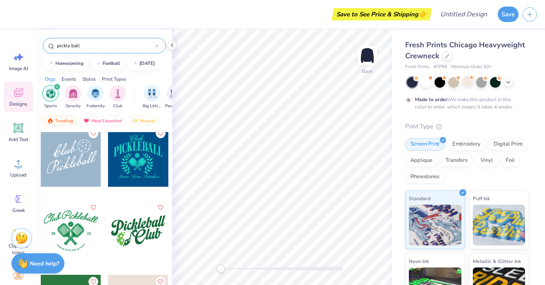
scroll to position [614, 0]
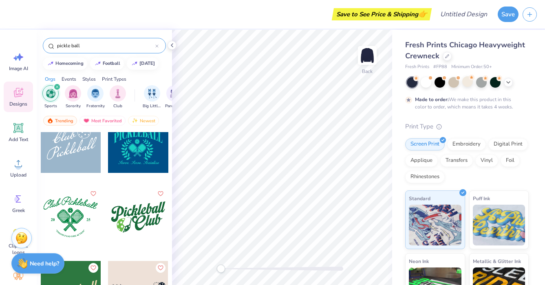
click at [73, 221] on div at bounding box center [10, 217] width 181 height 60
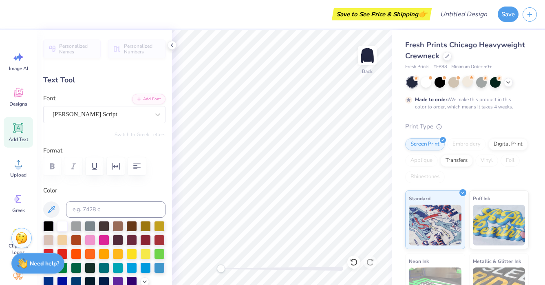
scroll to position [0, 0]
type textarea "C"
type textarea "m"
type textarea "Matches For Mental Health"
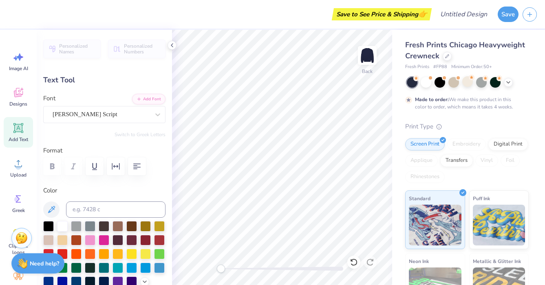
scroll to position [0, 4]
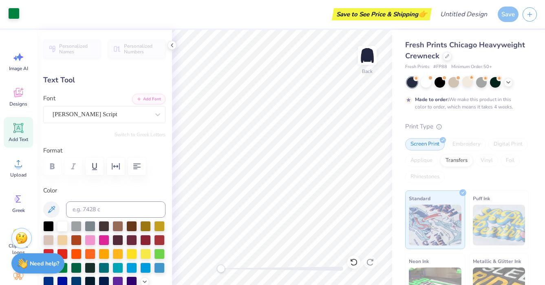
click at [19, 15] on div at bounding box center [13, 13] width 11 height 11
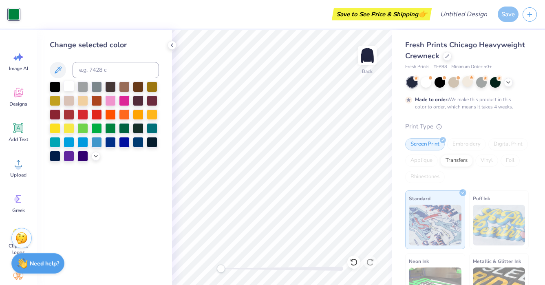
click at [69, 84] on div at bounding box center [69, 86] width 11 height 11
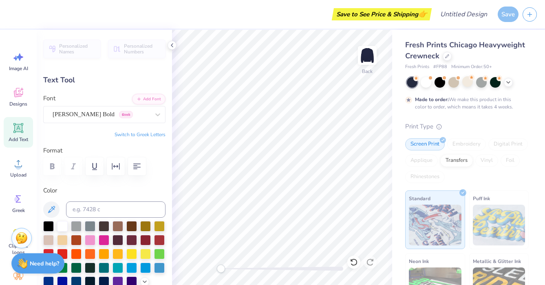
scroll to position [0, 0]
type textarea """
type textarea "KAPPA KAPPA GAMMA"
type input "4.46"
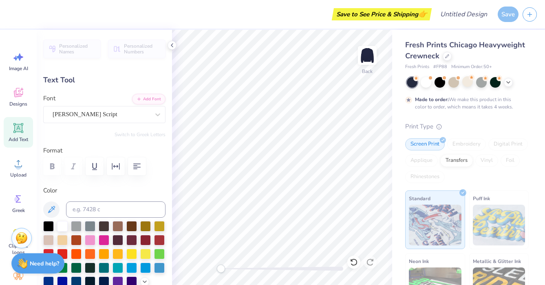
type input "5.53"
type input "1.45"
type input "12.11"
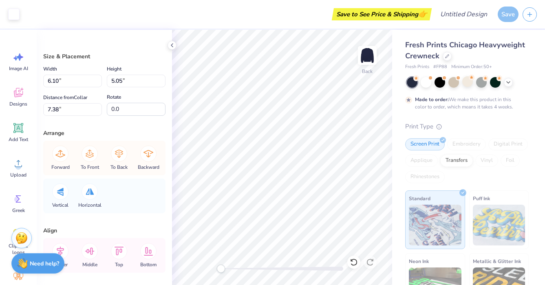
type input "1.18"
type input "1.19"
type input "6.81"
click at [15, 15] on div at bounding box center [13, 13] width 11 height 11
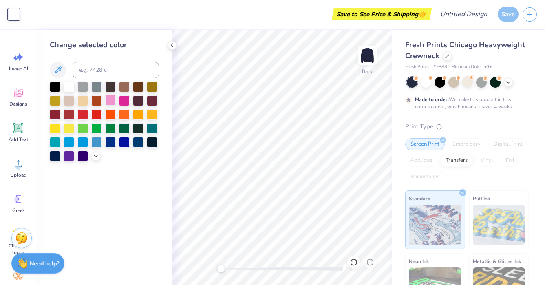
click at [113, 102] on div at bounding box center [110, 100] width 11 height 11
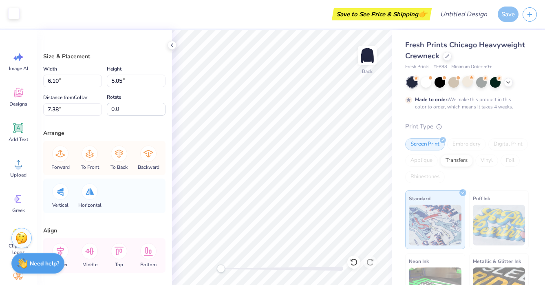
click at [14, 13] on div at bounding box center [13, 13] width 11 height 11
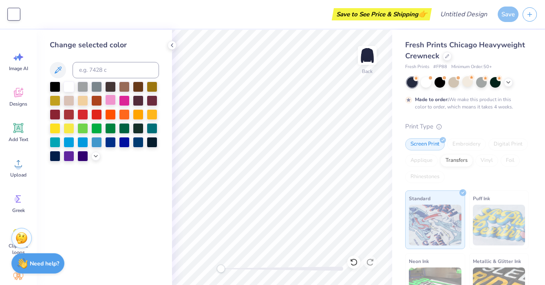
click at [113, 97] on div at bounding box center [110, 100] width 11 height 11
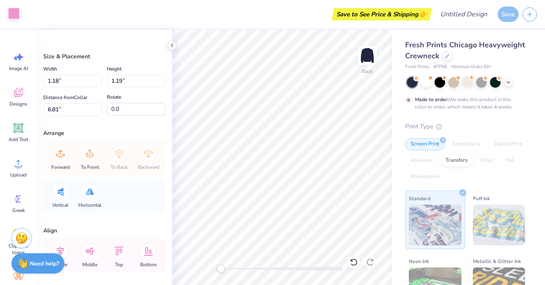
click at [13, 17] on div at bounding box center [13, 13] width 11 height 11
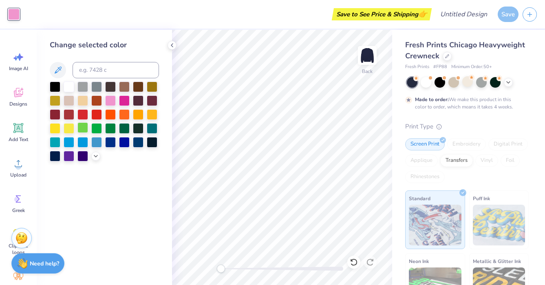
click at [84, 128] on div at bounding box center [82, 127] width 11 height 11
click at [68, 128] on div at bounding box center [69, 127] width 11 height 11
click at [84, 128] on div at bounding box center [82, 127] width 11 height 11
click at [56, 73] on icon at bounding box center [58, 70] width 10 height 10
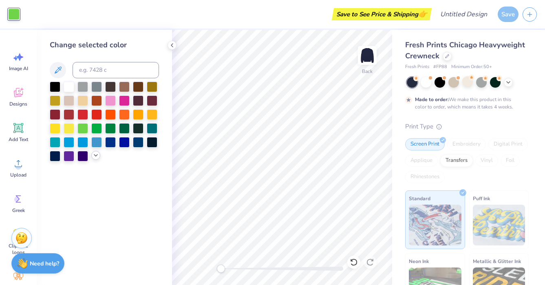
click at [95, 156] on polyline at bounding box center [95, 156] width 3 height 2
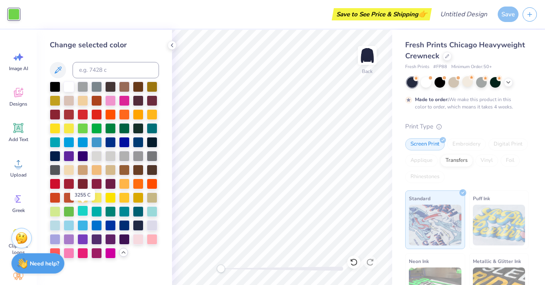
click at [82, 212] on div at bounding box center [82, 210] width 11 height 11
click at [125, 126] on div at bounding box center [124, 127] width 11 height 11
click at [97, 127] on div at bounding box center [96, 127] width 11 height 11
click at [80, 125] on div at bounding box center [82, 127] width 11 height 11
click at [86, 195] on div at bounding box center [82, 197] width 11 height 11
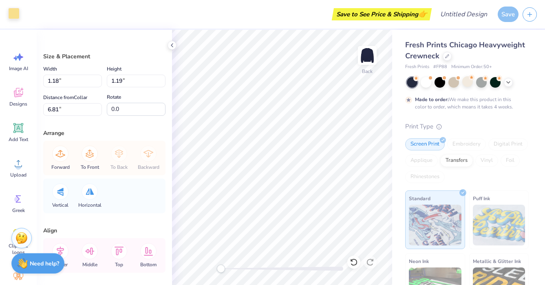
click at [11, 15] on div at bounding box center [13, 13] width 11 height 11
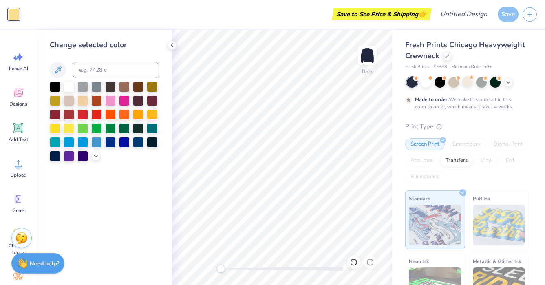
click at [69, 79] on div "Change selected color" at bounding box center [104, 101] width 109 height 122
click at [69, 85] on div at bounding box center [69, 86] width 11 height 11
click at [82, 129] on div at bounding box center [82, 127] width 11 height 11
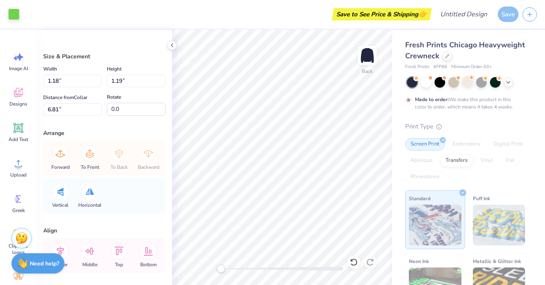
click at [6, 12] on div "Art colors" at bounding box center [10, 14] width 20 height 29
click at [9, 13] on div at bounding box center [13, 13] width 11 height 11
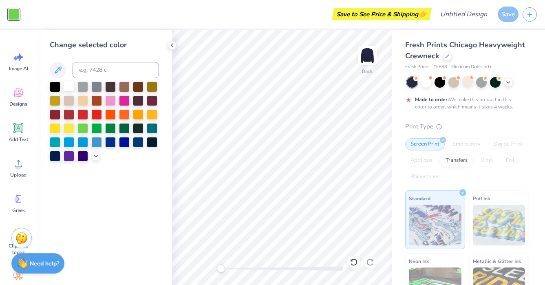
click at [66, 86] on div at bounding box center [69, 86] width 11 height 11
click at [168, 156] on div "Change selected color" at bounding box center [104, 157] width 135 height 255
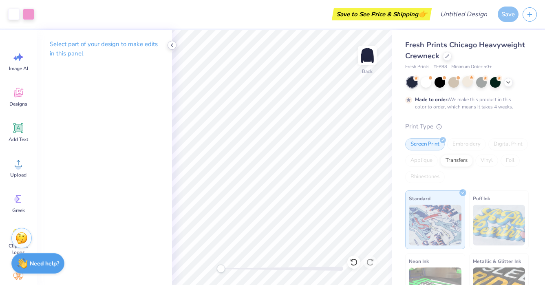
click at [171, 45] on polyline at bounding box center [172, 45] width 2 height 3
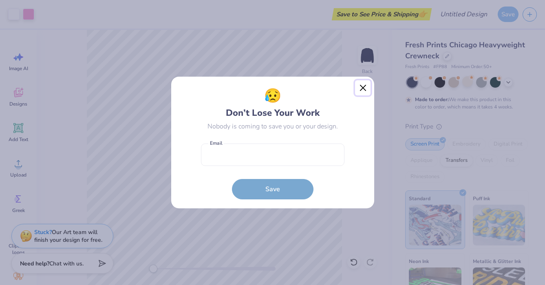
click at [366, 89] on button "Close" at bounding box center [362, 87] width 15 height 15
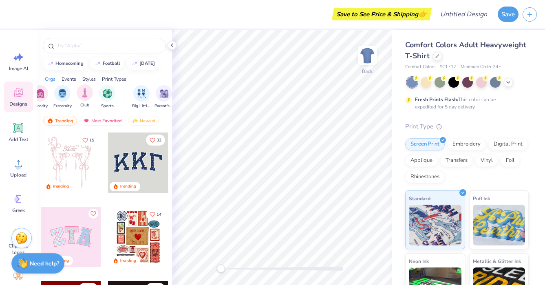
scroll to position [0, 11]
click at [103, 101] on div "Sports" at bounding box center [106, 96] width 16 height 24
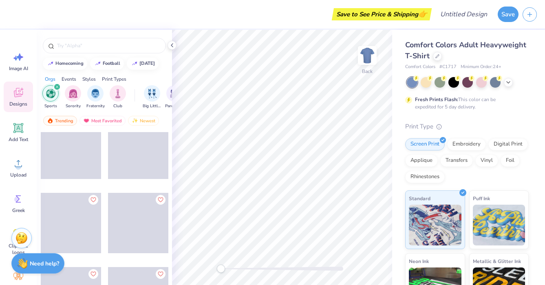
scroll to position [3506, 0]
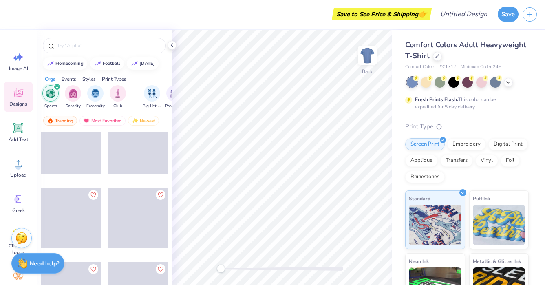
click at [57, 86] on icon "filter for Sports" at bounding box center [57, 87] width 2 height 2
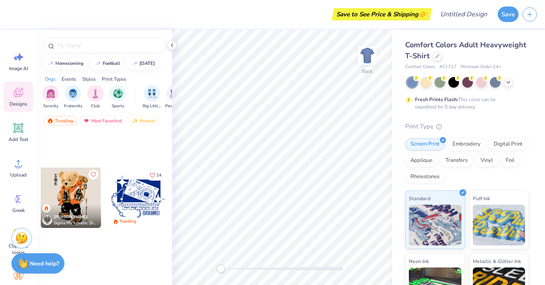
scroll to position [1004, 0]
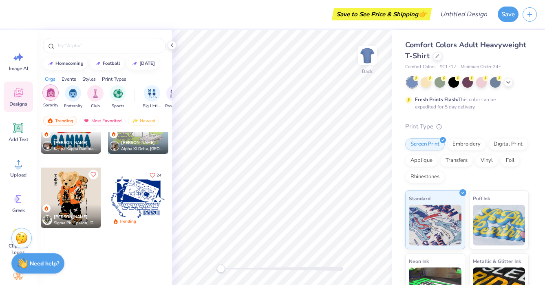
click at [44, 91] on div "filter for Sorority" at bounding box center [50, 92] width 16 height 16
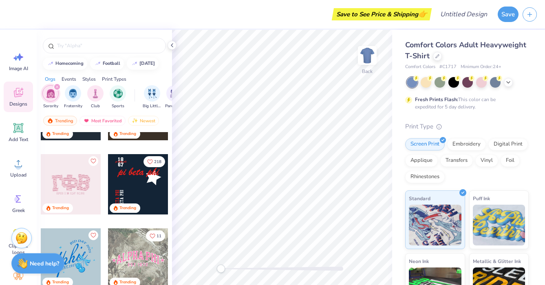
scroll to position [505, 0]
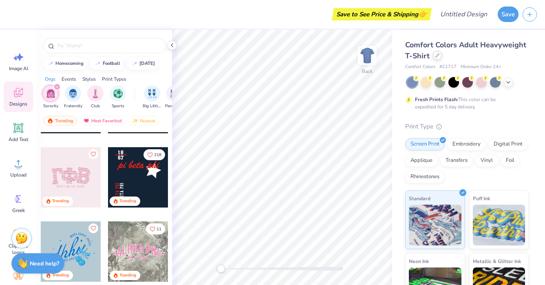
click at [438, 60] on div at bounding box center [437, 55] width 9 height 9
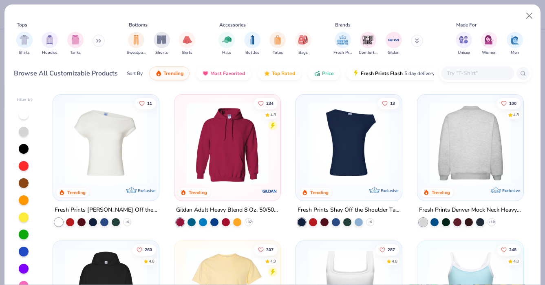
click at [426, 157] on img at bounding box center [381, 144] width 90 height 82
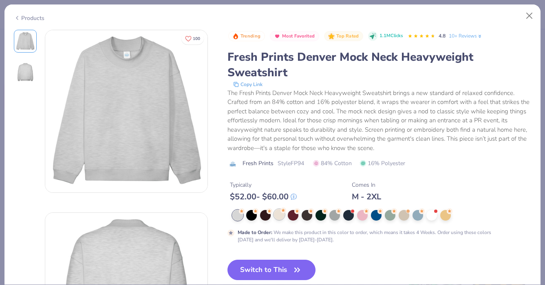
click at [283, 213] on circle at bounding box center [284, 211] width 6 height 6
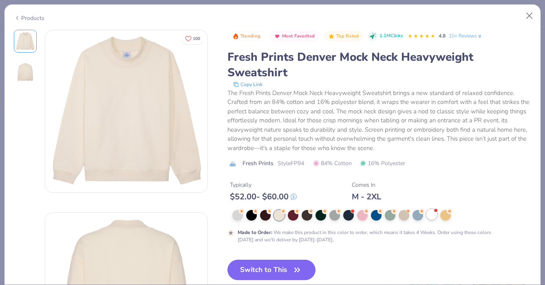
click at [433, 215] on div at bounding box center [431, 214] width 11 height 11
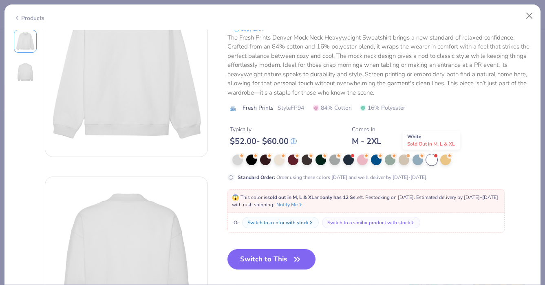
scroll to position [56, 0]
click at [269, 251] on button "Switch to This" at bounding box center [272, 259] width 88 height 20
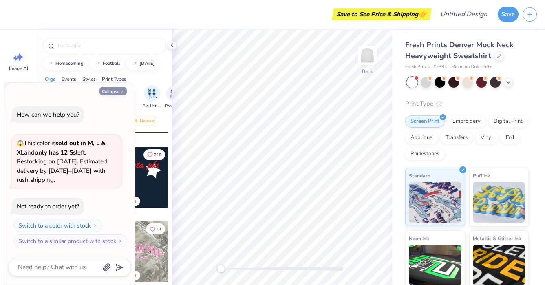
click at [124, 95] on button "Collapse" at bounding box center [112, 91] width 27 height 9
type textarea "x"
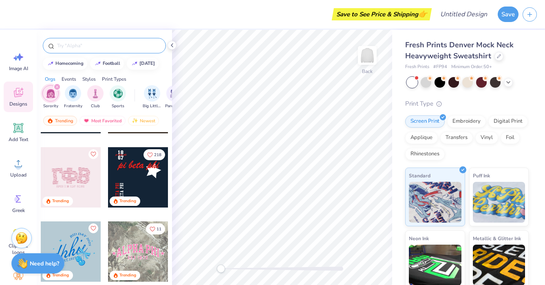
click at [111, 46] on input "text" at bounding box center [108, 46] width 104 height 8
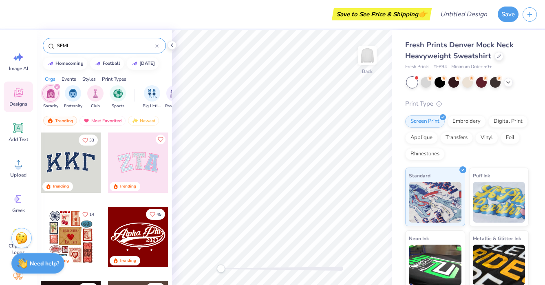
type input "SEMI"
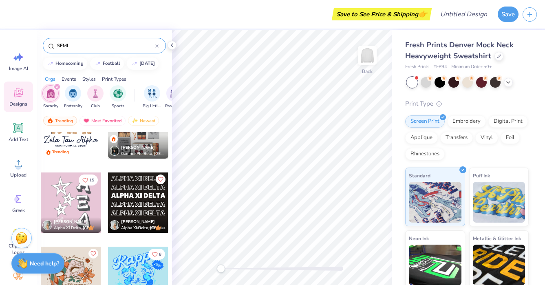
scroll to position [36, 0]
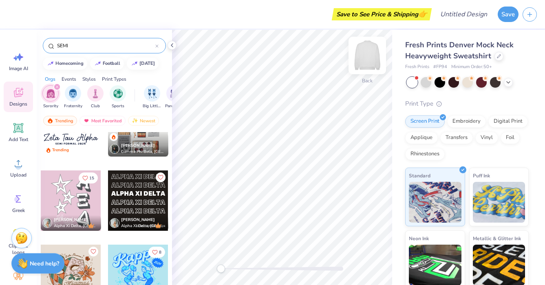
click at [370, 51] on img at bounding box center [367, 55] width 33 height 33
click at [144, 187] on div at bounding box center [138, 200] width 60 height 60
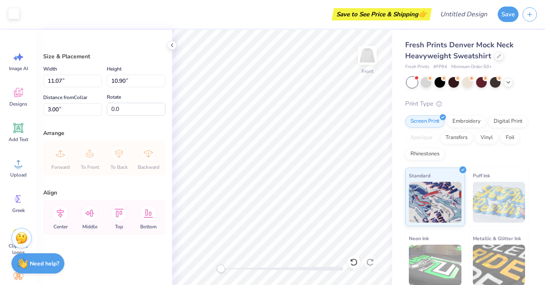
click at [16, 17] on div at bounding box center [13, 13] width 11 height 11
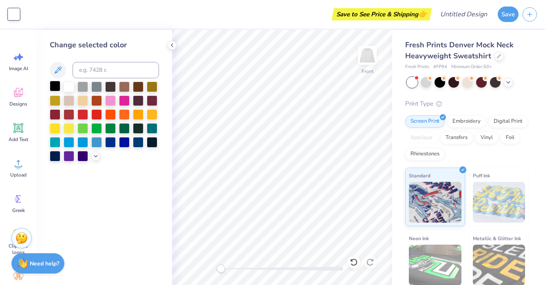
click at [54, 89] on div at bounding box center [55, 86] width 11 height 11
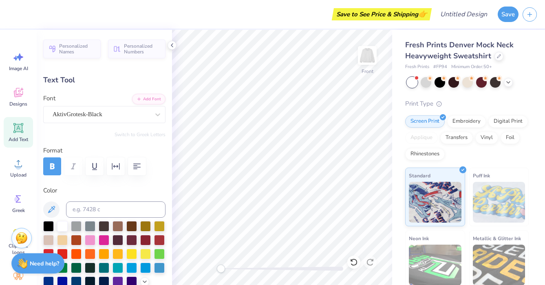
scroll to position [0, 0]
type textarea "A"
type textarea "k"
click at [352, 266] on div at bounding box center [353, 262] width 13 height 13
click at [351, 258] on div at bounding box center [353, 262] width 13 height 13
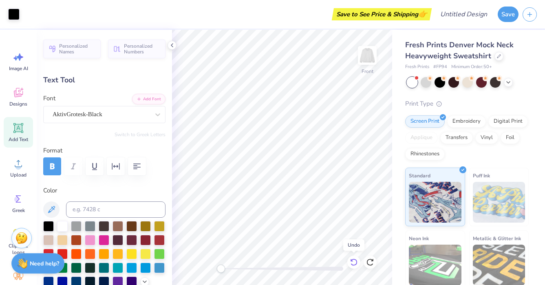
click at [351, 258] on div at bounding box center [353, 262] width 13 height 13
click at [355, 261] on icon at bounding box center [354, 262] width 8 height 8
type textarea "A"
type textarea "KAPPA KAPPA GAMMA"
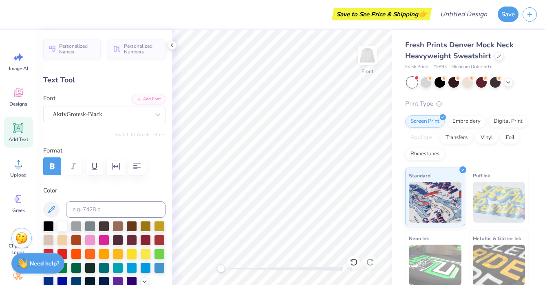
type input "7.85"
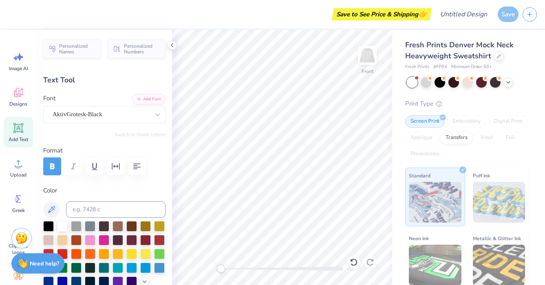
scroll to position [0, 0]
type textarea "A"
type textarea "KAPPA KAPPA GAMMA"
type input "0.92"
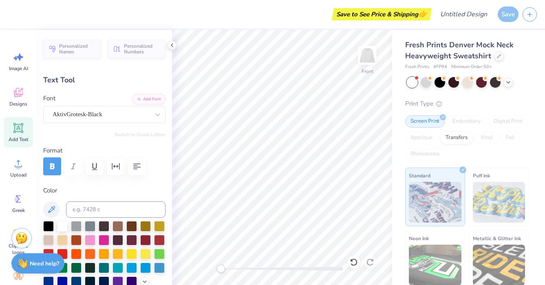
type input "9.58"
type textarea "A"
type textarea "KAPPA KAPPA GAMMA"
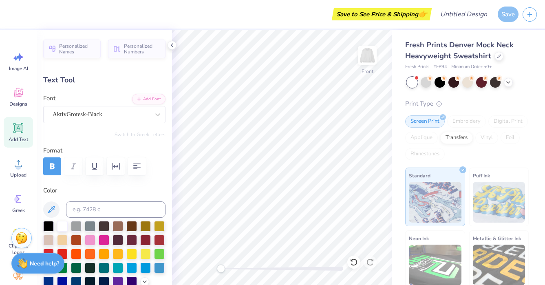
type input "0.99"
type input "11.37"
type textarea "A"
type textarea "KAPPA KAPPA GAMMA"
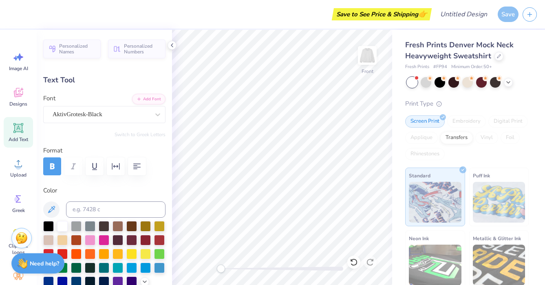
scroll to position [0, 3]
type input "13.15"
type textarea "A"
type textarea "KAPPA KAPPA GAMMA"
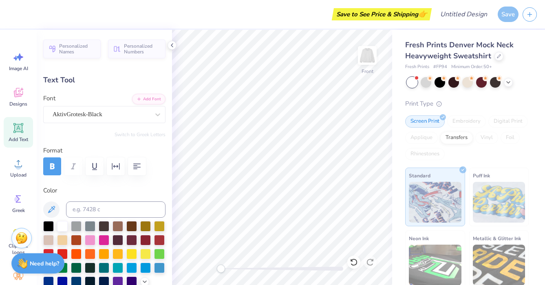
scroll to position [0, 3]
type input "1.07"
type input "0.37"
type input "16.52"
type textarea "A"
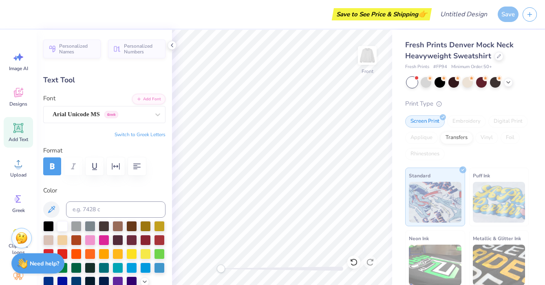
type textarea "KKG"
type input "1.08"
type input "0.38"
type input "16.51"
type input "1.79"
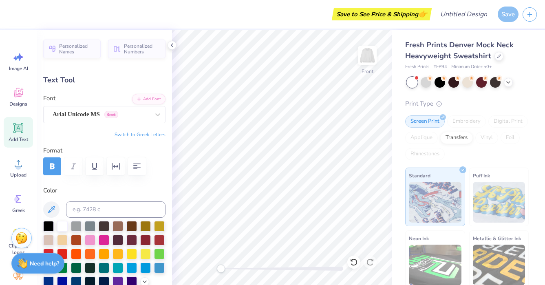
type input "0.64"
type input "16.26"
type input "1.28"
type input "0.45"
type input "16.50"
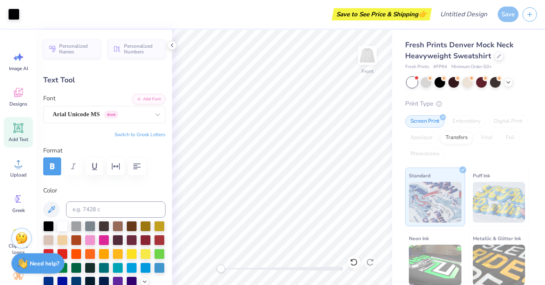
type input "15.21"
type input "1.03"
type input "11.23"
type input "1.28"
type input "0.45"
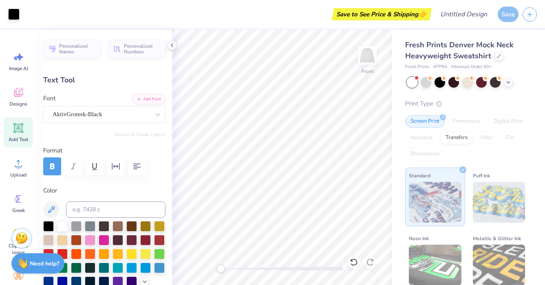
type input "16.50"
type input "5.97"
type input "0.47"
type input "1.28"
type input "0.45"
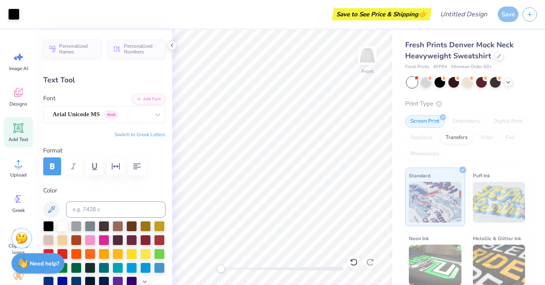
type input "5.97"
type input "0.47"
type input "16.49"
type textarea "SEMI FORMAL 2025"
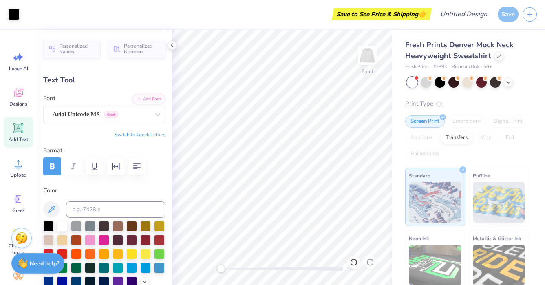
type input "1.28"
type input "0.45"
type input "16.50"
type input "15.22"
type input "1.02"
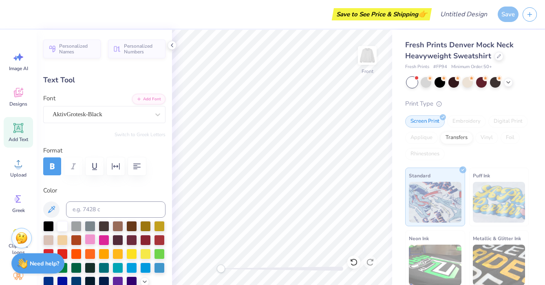
click at [86, 243] on div at bounding box center [90, 239] width 11 height 11
type input "7.80"
click at [94, 237] on div at bounding box center [90, 239] width 11 height 11
type input "15.24"
type input "0.97"
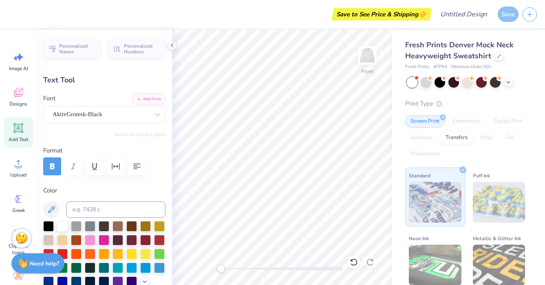
type input "9.54"
click at [104, 241] on div at bounding box center [104, 239] width 11 height 11
click at [92, 240] on div at bounding box center [90, 239] width 11 height 11
type input "15.21"
type input "1.03"
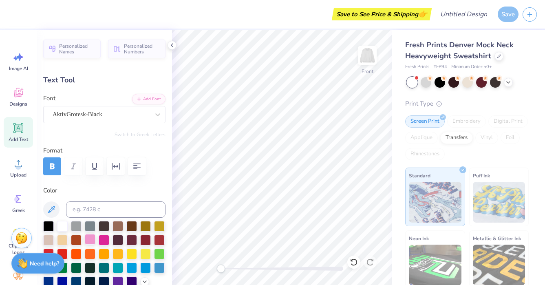
click at [87, 236] on div at bounding box center [90, 239] width 11 height 11
type input "13.10"
click at [89, 236] on div at bounding box center [90, 239] width 11 height 11
type input "1.28"
type input "0.45"
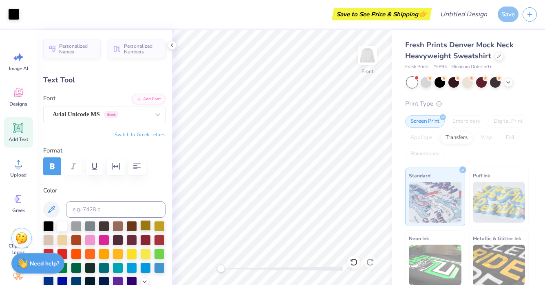
type input "16.49"
click at [91, 239] on div at bounding box center [90, 239] width 11 height 11
type input "5.97"
type input "0.47"
click at [88, 240] on div at bounding box center [90, 239] width 11 height 11
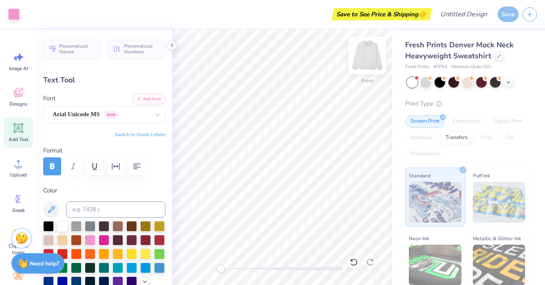
click at [365, 65] on img at bounding box center [367, 55] width 33 height 33
click at [15, 92] on icon at bounding box center [18, 94] width 8 height 7
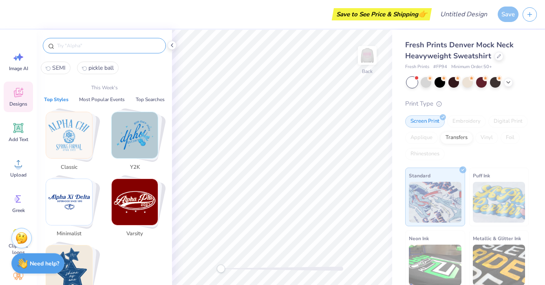
click at [93, 46] on input "text" at bounding box center [108, 46] width 104 height 8
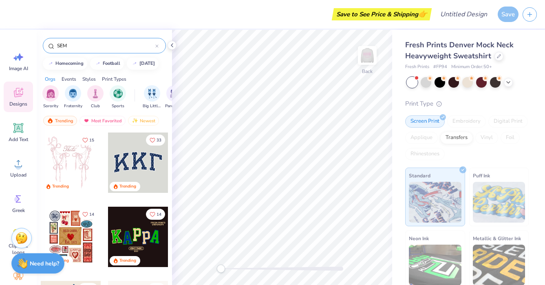
type input "SEMI"
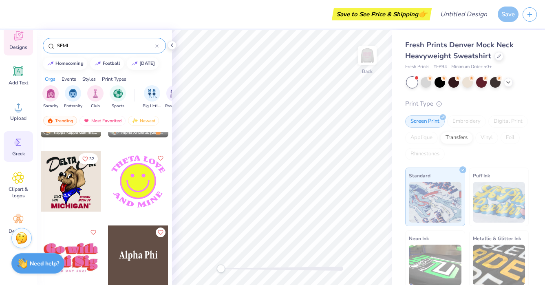
scroll to position [72, 0]
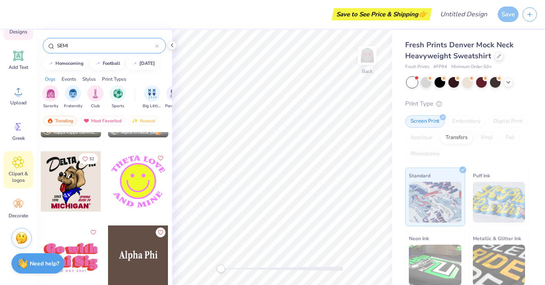
click at [22, 170] on div "Clipart & logos" at bounding box center [18, 169] width 29 height 37
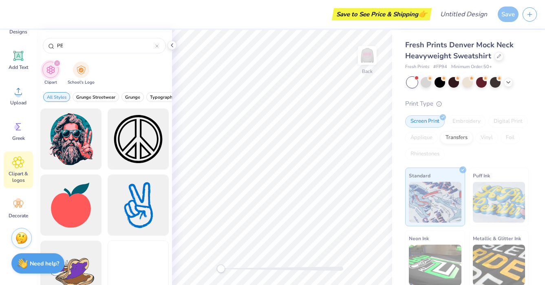
type input "P"
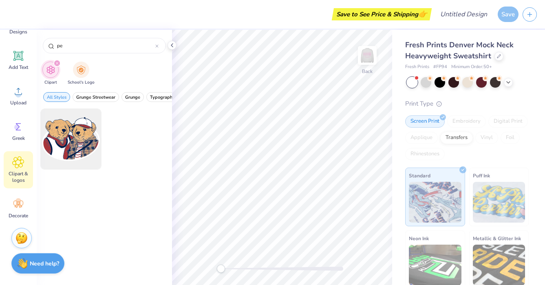
type input "p"
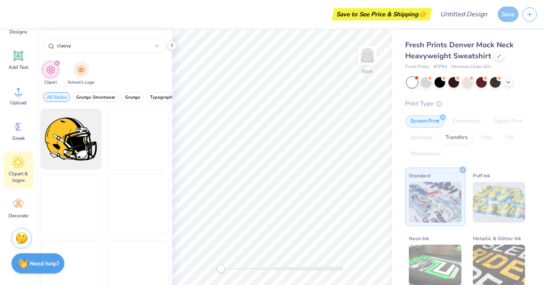
type input "classy"
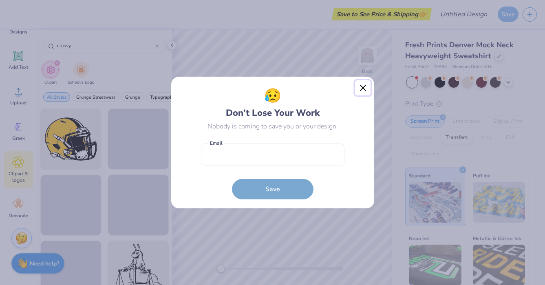
click at [364, 86] on button "Close" at bounding box center [362, 87] width 15 height 15
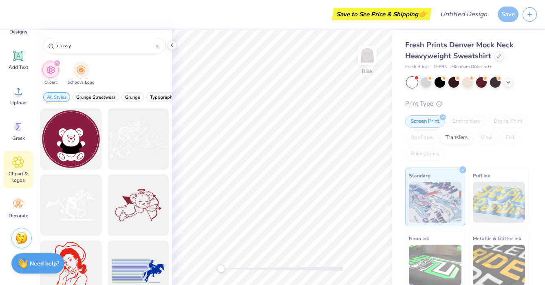
scroll to position [497, 0]
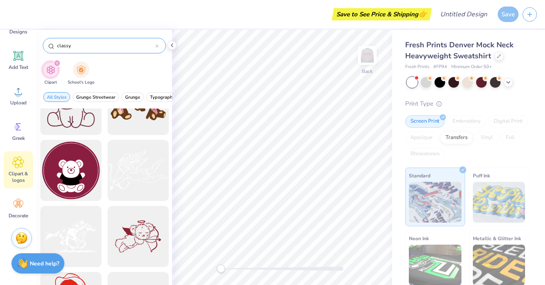
click at [157, 48] on div at bounding box center [156, 45] width 3 height 7
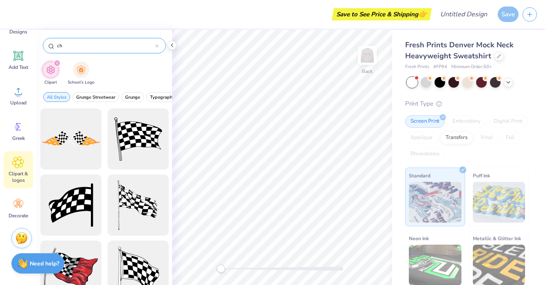
type input "c"
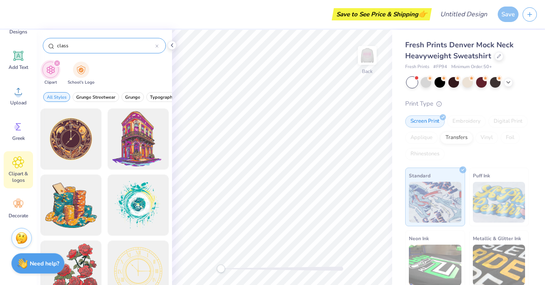
type input "classy"
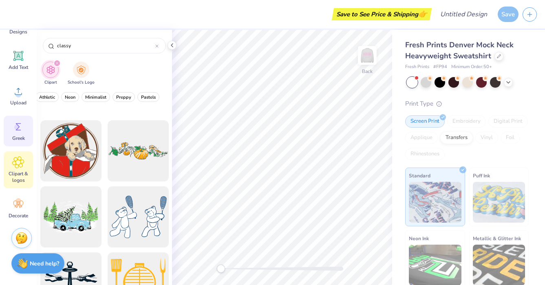
scroll to position [1011, 0]
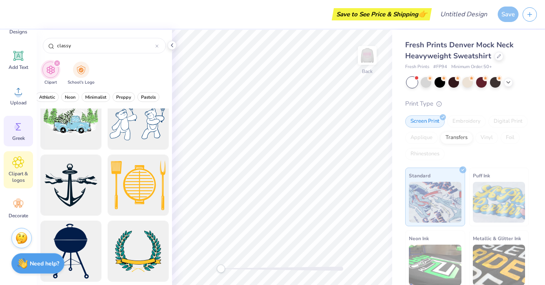
click at [22, 139] on span "Greek" at bounding box center [18, 138] width 13 height 7
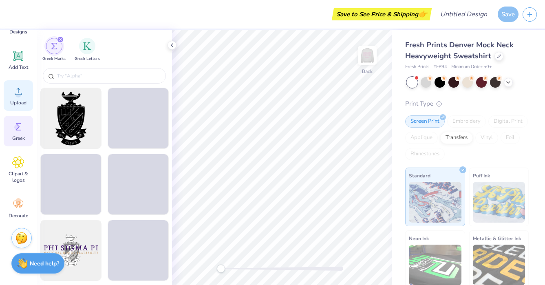
click at [18, 109] on div "Upload" at bounding box center [18, 95] width 29 height 31
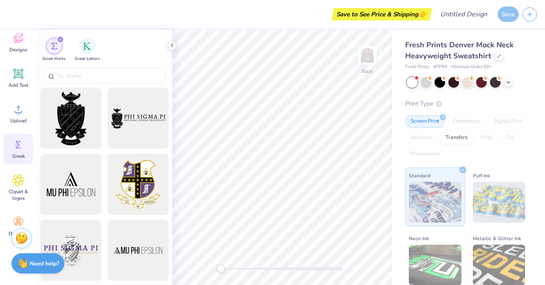
scroll to position [0, 0]
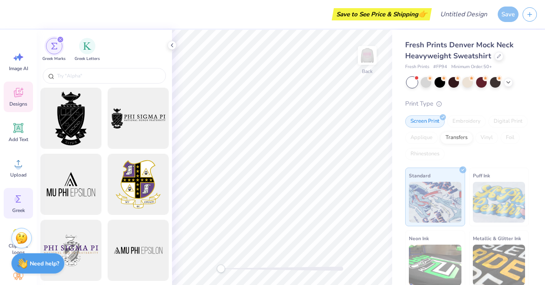
click at [22, 95] on icon at bounding box center [18, 94] width 8 height 7
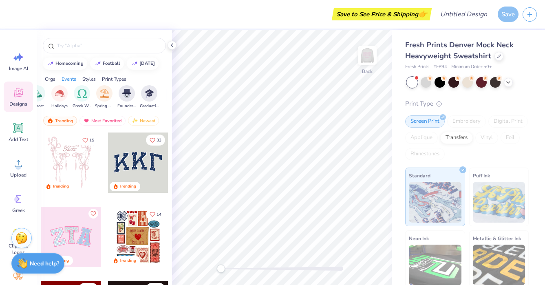
scroll to position [0, 307]
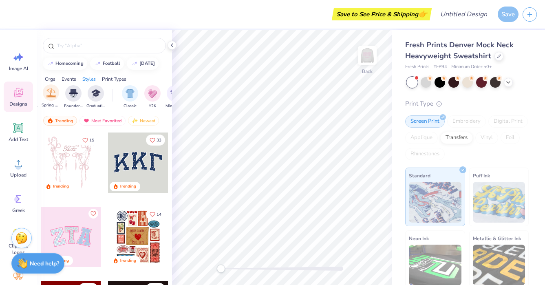
click at [48, 101] on div "Spring Break" at bounding box center [51, 96] width 19 height 24
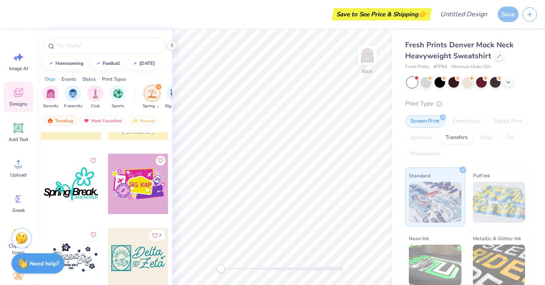
scroll to position [305, 0]
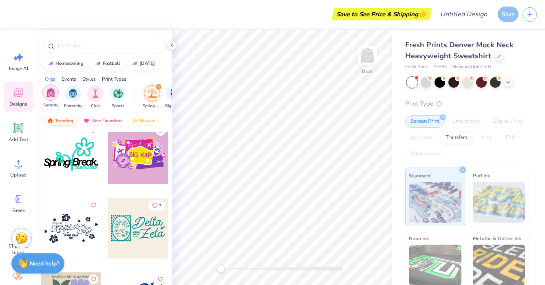
click at [52, 99] on div "filter for Sorority" at bounding box center [50, 92] width 16 height 16
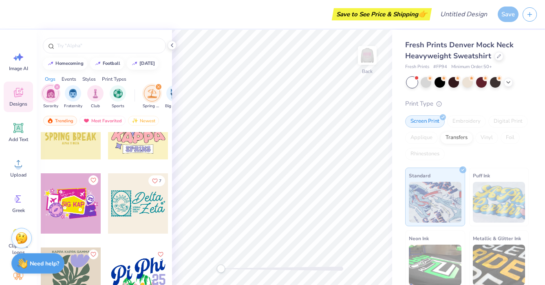
scroll to position [109, 0]
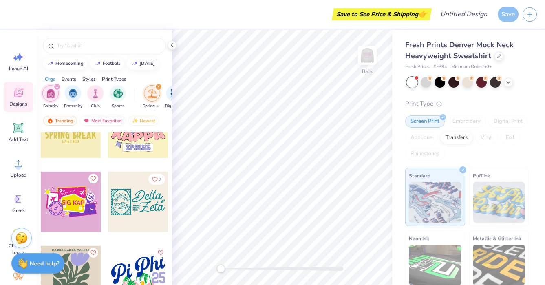
click at [154, 93] on img "filter for Spring Break" at bounding box center [152, 93] width 9 height 9
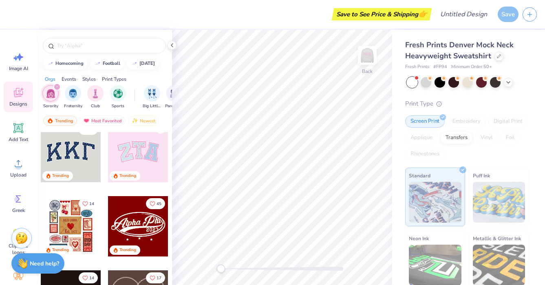
scroll to position [7, 0]
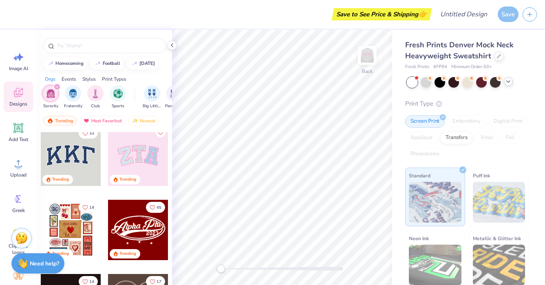
click at [509, 84] on icon at bounding box center [508, 81] width 7 height 7
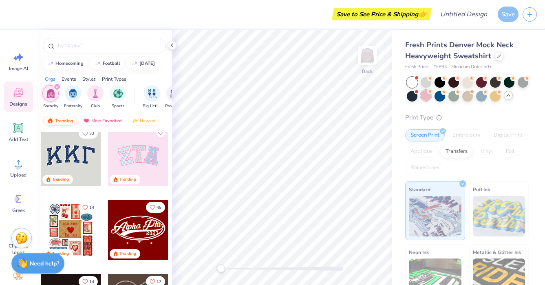
click at [425, 99] on div at bounding box center [426, 95] width 11 height 11
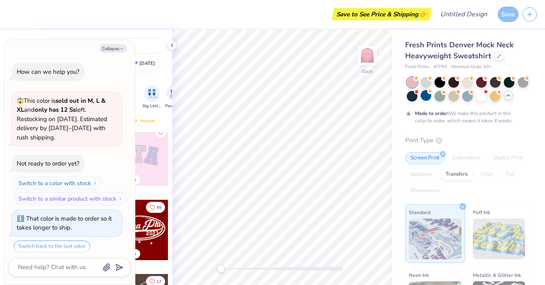
scroll to position [16, 0]
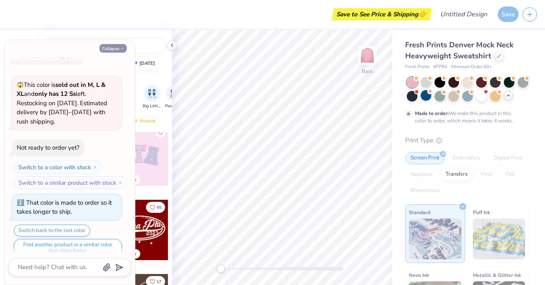
click at [119, 49] on button "Collapse" at bounding box center [112, 48] width 27 height 9
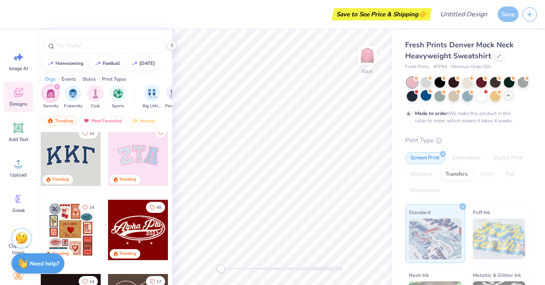
click at [139, 152] on div at bounding box center [138, 156] width 60 height 60
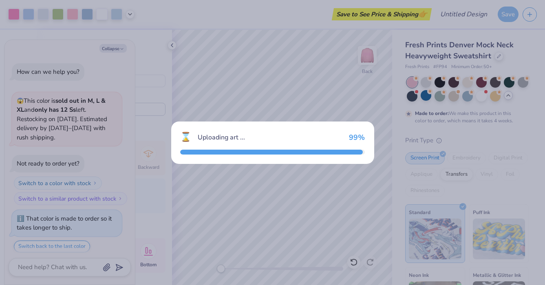
scroll to position [79, 0]
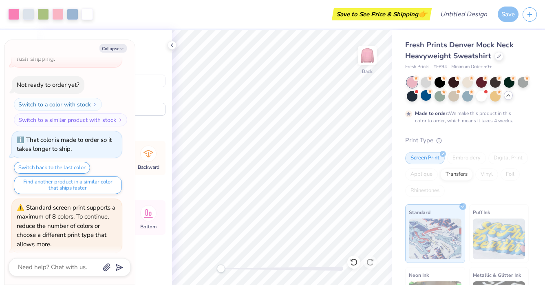
type textarea "x"
type input "8.49"
type textarea "x"
type input "3.68"
type input "4.59"
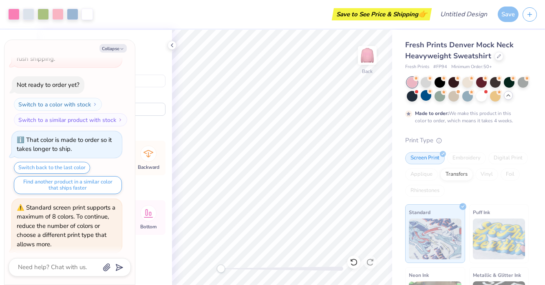
type input "3.33"
type textarea "x"
type input "8.63"
type textarea "x"
type input "4.05"
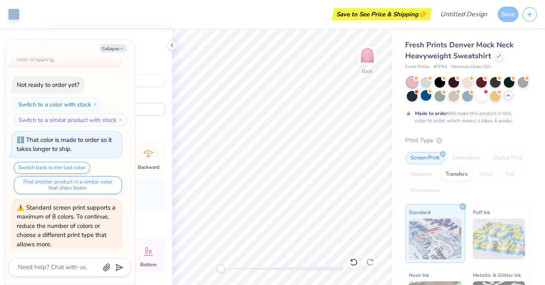
type input "8.62"
type textarea "x"
type input "3.43"
type input "4.50"
type input "3.37"
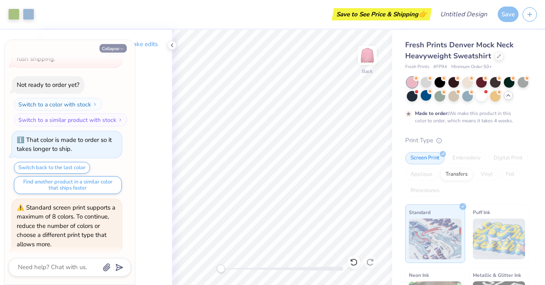
click at [111, 49] on button "Collapse" at bounding box center [112, 48] width 27 height 9
type textarea "x"
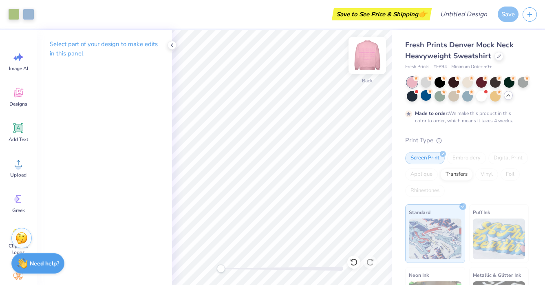
click at [368, 59] on img at bounding box center [367, 55] width 33 height 33
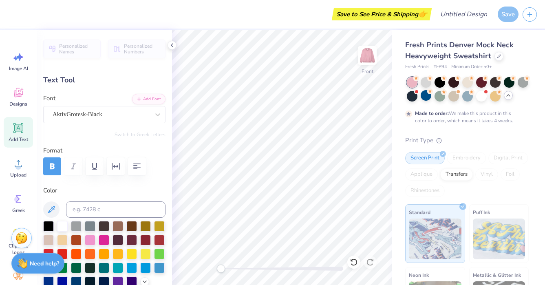
type input "15.24"
type input "0.97"
type input "9.54"
type input "15.22"
type input "1.02"
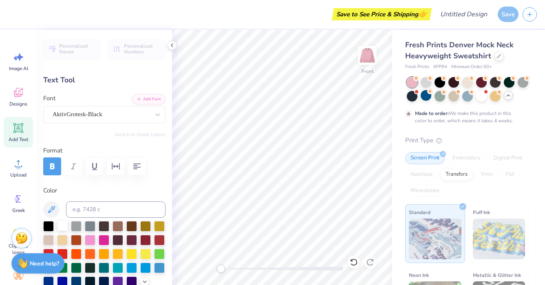
click at [66, 223] on div at bounding box center [62, 225] width 11 height 11
type input "7.80"
click at [62, 224] on div at bounding box center [62, 225] width 11 height 11
type input "15.24"
type input "0.97"
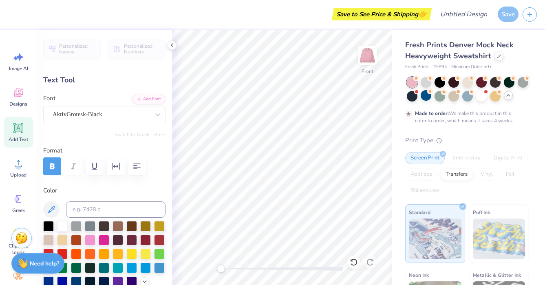
type input "9.54"
click at [66, 230] on div at bounding box center [62, 225] width 11 height 11
type input "15.21"
type input "1.03"
click at [63, 224] on div at bounding box center [62, 225] width 11 height 11
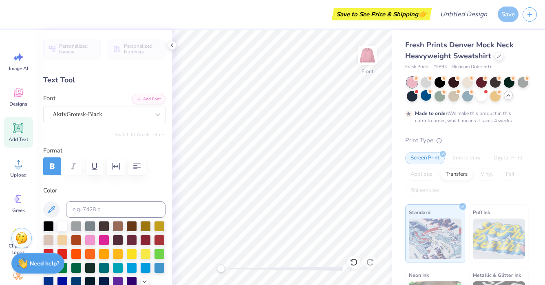
type input "13.11"
click at [60, 224] on div at bounding box center [62, 225] width 11 height 11
type input "1.28"
type input "0.45"
type input "16.49"
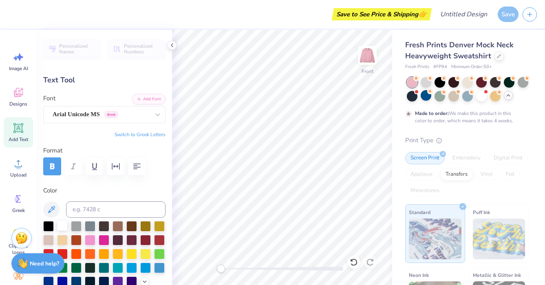
click at [60, 224] on div at bounding box center [62, 225] width 11 height 11
type input "5.97"
type input "0.47"
click at [66, 229] on div at bounding box center [62, 225] width 11 height 11
type input "15.22"
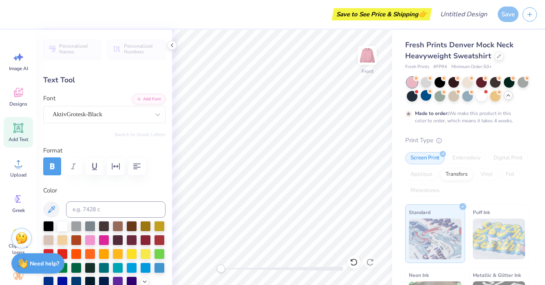
type input "1.02"
type input "6.04"
click at [370, 60] on img at bounding box center [367, 55] width 33 height 33
type input "15.23"
type input "1.52"
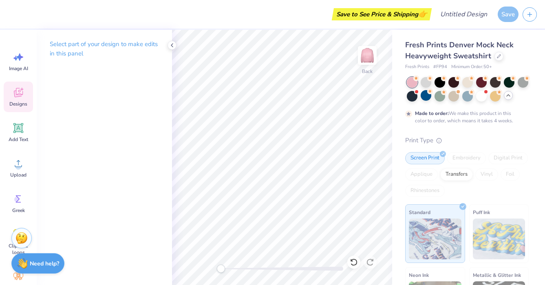
click at [22, 103] on span "Designs" at bounding box center [18, 104] width 18 height 7
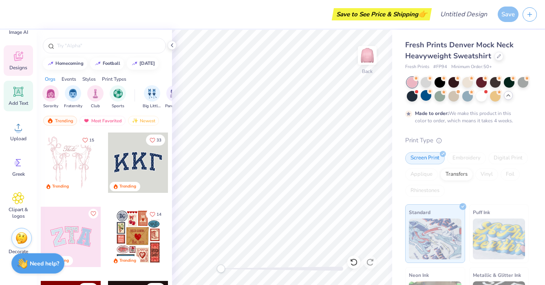
scroll to position [72, 0]
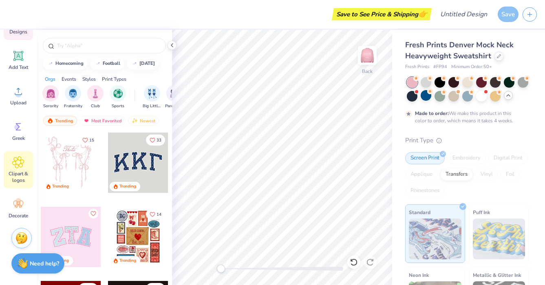
click at [20, 170] on div "Clipart & logos" at bounding box center [18, 169] width 29 height 37
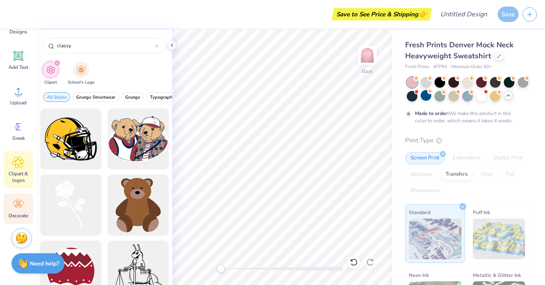
click at [18, 208] on icon at bounding box center [18, 204] width 12 height 12
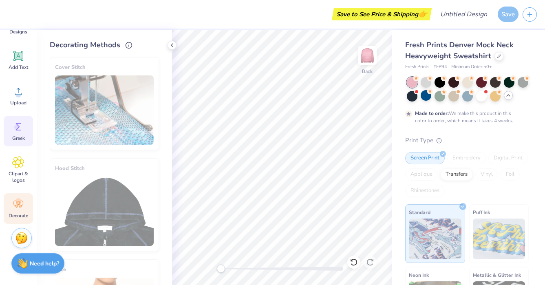
scroll to position [0, 0]
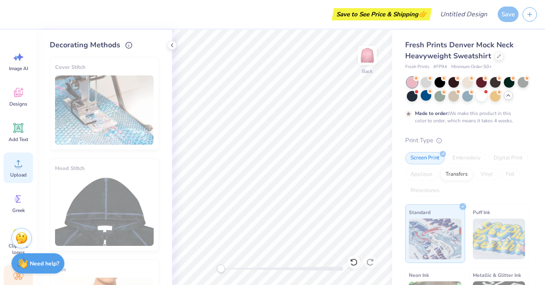
click at [17, 167] on circle at bounding box center [18, 167] width 6 height 6
click at [15, 73] on div "Image AI" at bounding box center [18, 61] width 29 height 31
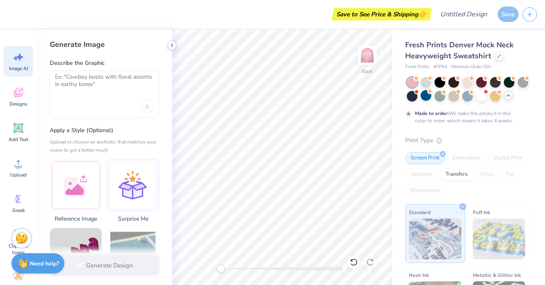
click at [172, 48] on icon at bounding box center [172, 45] width 7 height 7
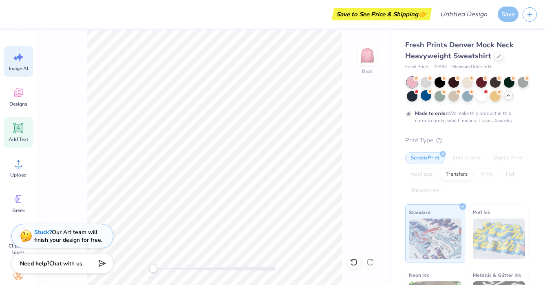
click at [17, 132] on icon at bounding box center [18, 128] width 10 height 10
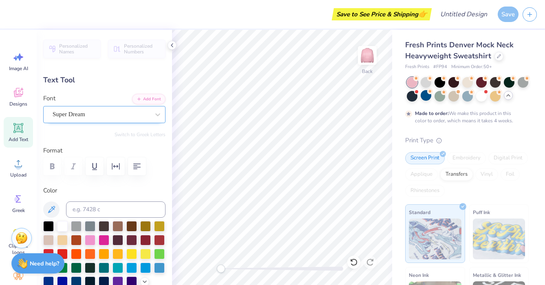
click at [135, 120] on div "Super Dream" at bounding box center [101, 114] width 99 height 13
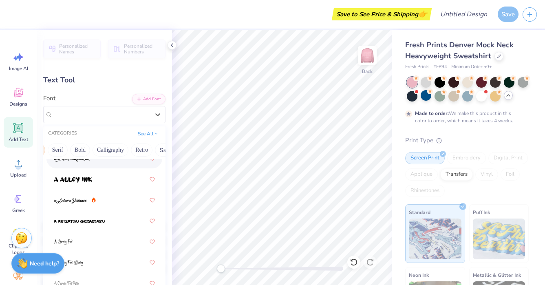
scroll to position [0, 86]
click at [80, 150] on button "Bold" at bounding box center [80, 150] width 20 height 13
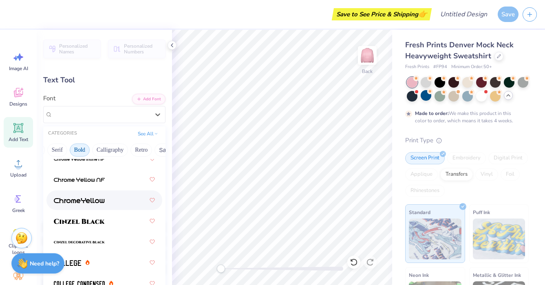
scroll to position [0, 0]
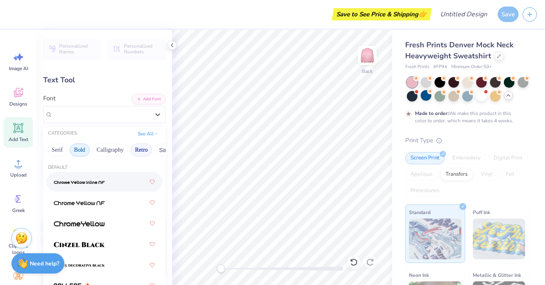
click at [142, 146] on button "Retro" at bounding box center [141, 150] width 22 height 13
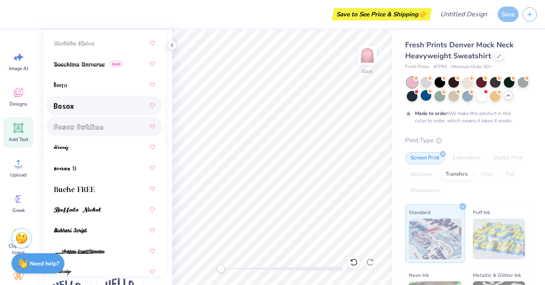
scroll to position [73, 0]
click at [97, 115] on div at bounding box center [104, 106] width 116 height 20
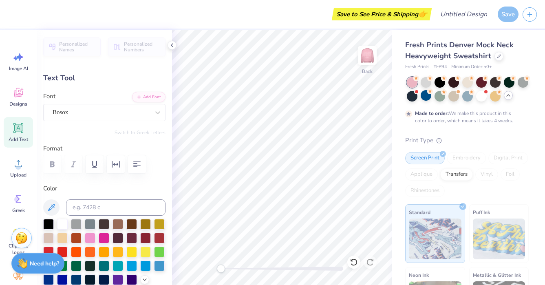
scroll to position [0, 0]
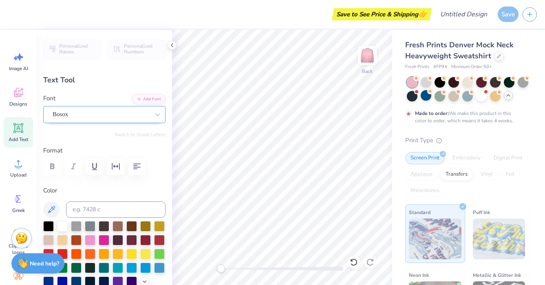
click at [122, 112] on div "Bosox" at bounding box center [101, 114] width 99 height 13
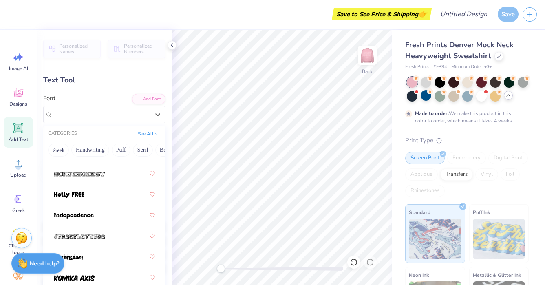
scroll to position [821, 0]
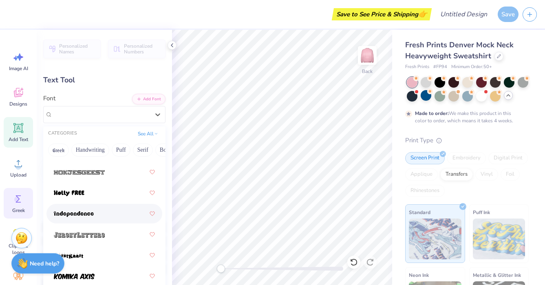
click at [18, 206] on div "Greek" at bounding box center [18, 203] width 29 height 31
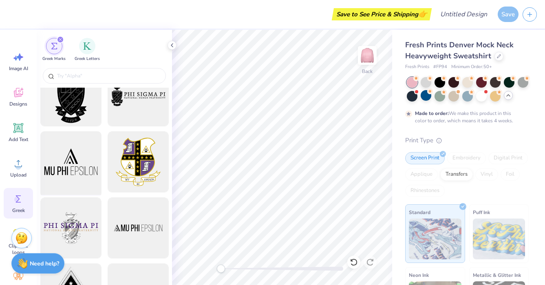
scroll to position [0, 0]
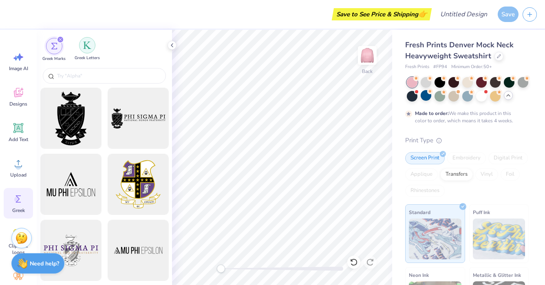
click at [88, 49] on div "filter for Greek Letters" at bounding box center [87, 45] width 16 height 16
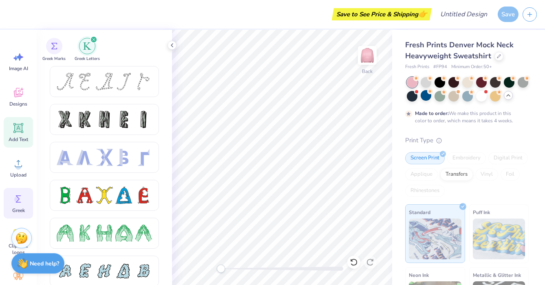
click at [13, 130] on icon at bounding box center [18, 128] width 12 height 12
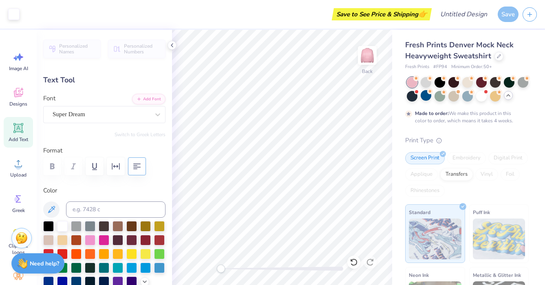
type input "4.29"
type input "1.34"
type input "9.33"
click at [146, 110] on div "Bosox" at bounding box center [101, 114] width 99 height 13
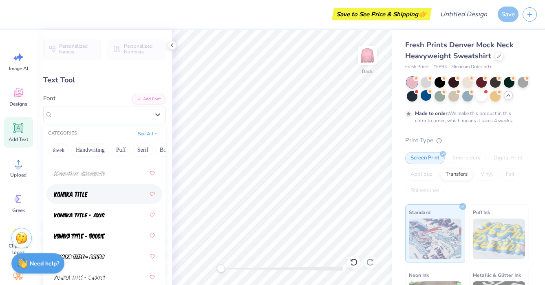
scroll to position [1074, 0]
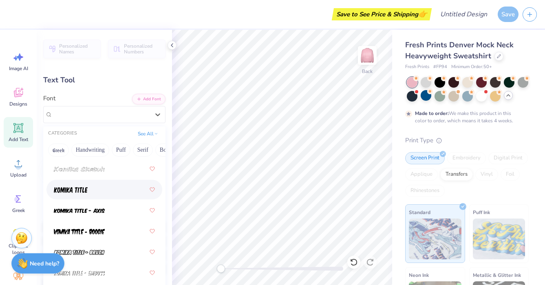
click at [119, 192] on div at bounding box center [104, 189] width 101 height 15
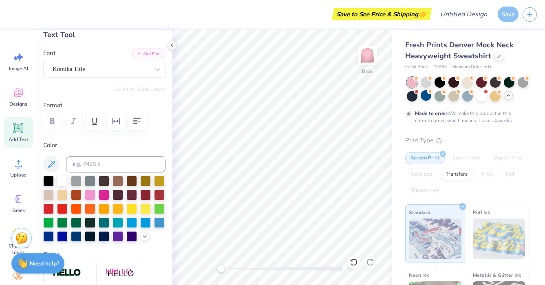
scroll to position [0, 0]
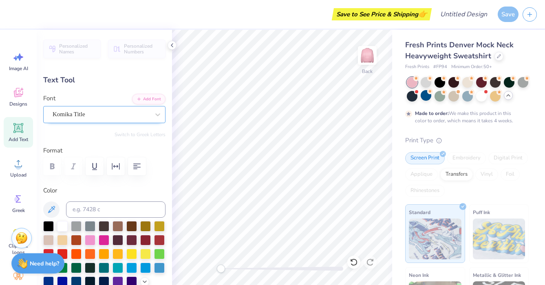
click at [123, 107] on div "Komika Title" at bounding box center [104, 114] width 122 height 17
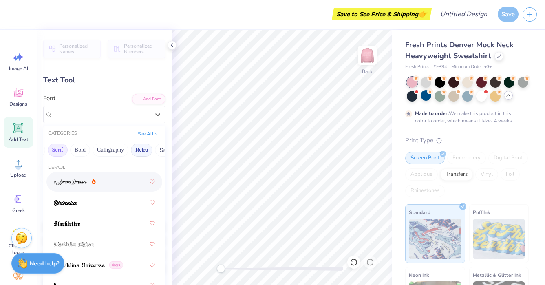
scroll to position [0, 87]
click at [80, 149] on button "Bold" at bounding box center [78, 150] width 20 height 13
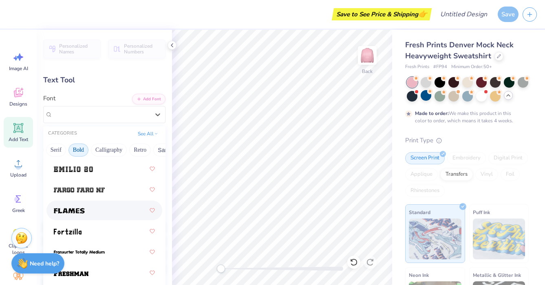
scroll to position [306, 0]
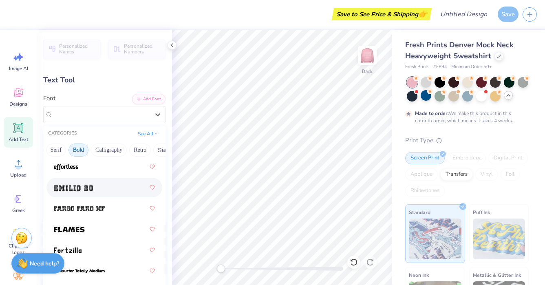
click at [95, 189] on div at bounding box center [104, 187] width 101 height 15
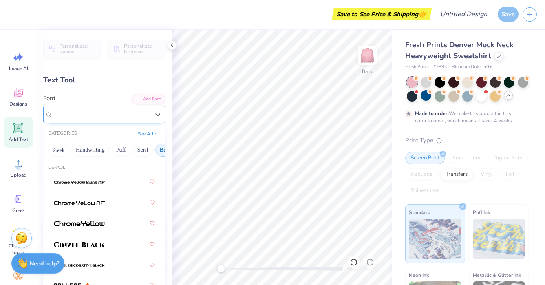
click at [126, 116] on div "Emilio 20" at bounding box center [101, 114] width 99 height 13
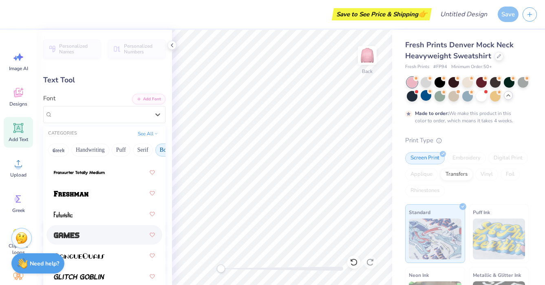
scroll to position [410, 0]
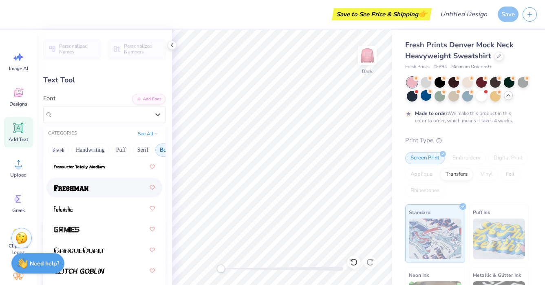
click at [97, 187] on div at bounding box center [104, 187] width 101 height 15
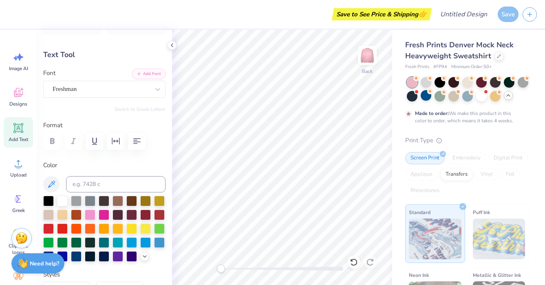
scroll to position [0, 0]
type textarea "T"
type textarea "KKG"
type input "5.47"
type input "2.01"
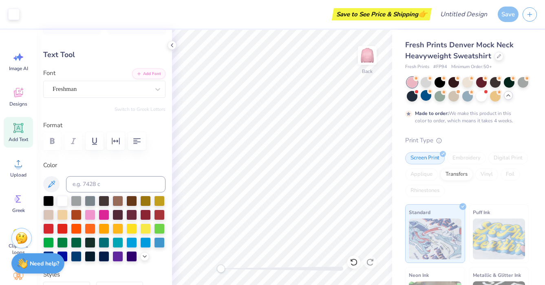
type input "8.99"
click at [20, 86] on div "Designs" at bounding box center [18, 97] width 29 height 31
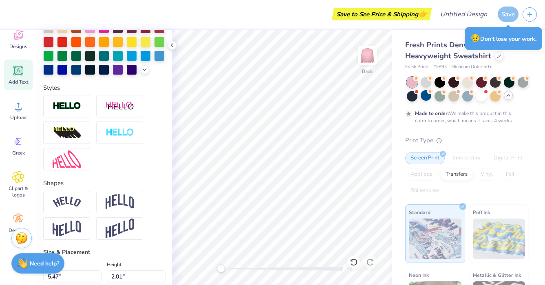
scroll to position [214, 0]
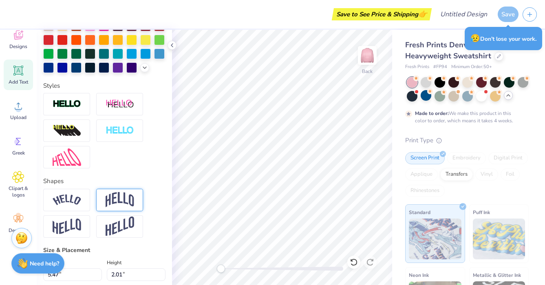
click at [108, 194] on img at bounding box center [120, 199] width 29 height 15
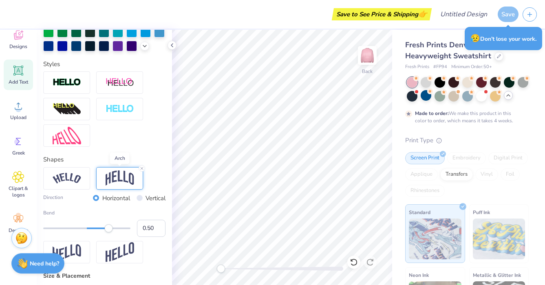
scroll to position [237, 0]
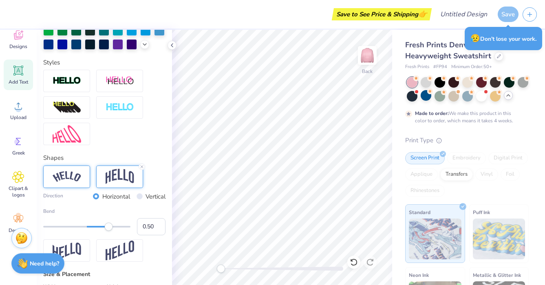
click at [80, 179] on img at bounding box center [67, 176] width 29 height 11
click at [117, 178] on img at bounding box center [120, 176] width 29 height 15
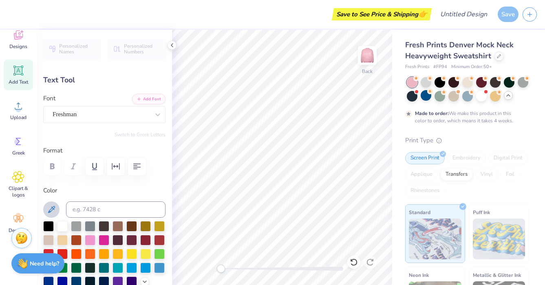
scroll to position [40, 0]
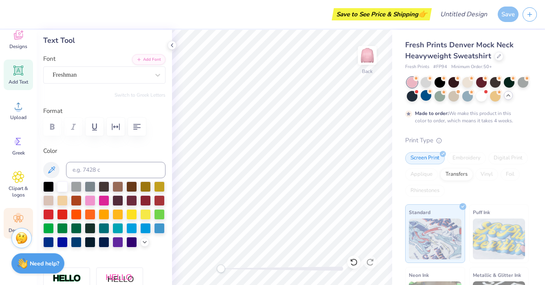
click at [9, 217] on div "Decorate" at bounding box center [18, 223] width 29 height 31
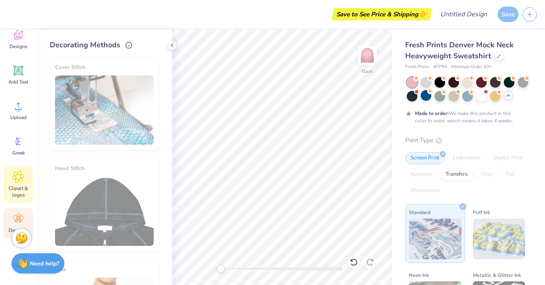
click at [21, 172] on icon at bounding box center [18, 176] width 11 height 11
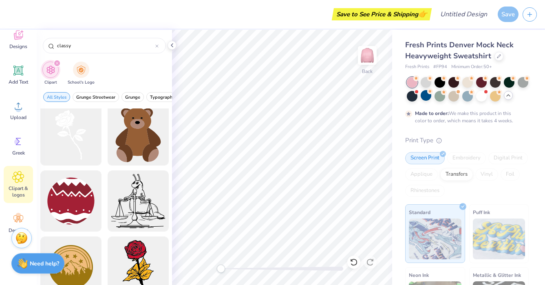
scroll to position [0, 0]
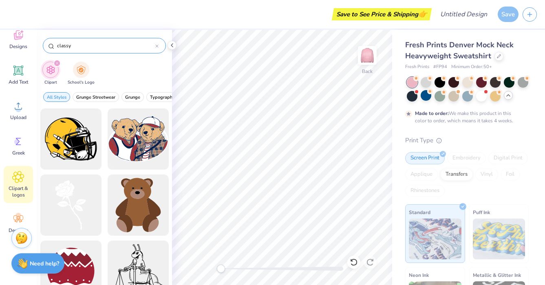
click at [157, 49] on div at bounding box center [156, 45] width 3 height 7
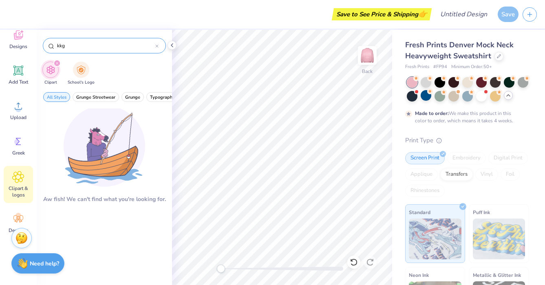
type input "kkg"
click at [57, 62] on icon "filter for Clipart" at bounding box center [56, 63] width 3 height 3
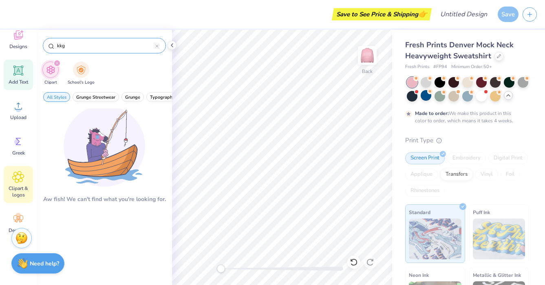
click at [20, 71] on icon at bounding box center [19, 71] width 8 height 8
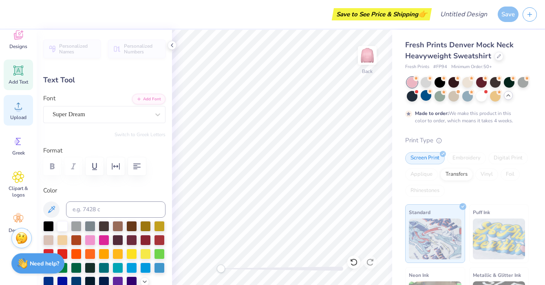
click at [13, 113] on div "Upload" at bounding box center [18, 110] width 29 height 31
click at [19, 51] on div "Designs" at bounding box center [18, 39] width 29 height 31
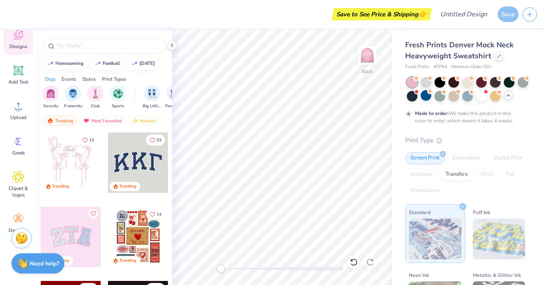
click at [63, 229] on div at bounding box center [71, 237] width 60 height 60
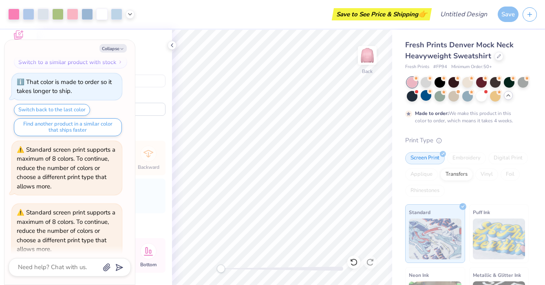
scroll to position [142, 0]
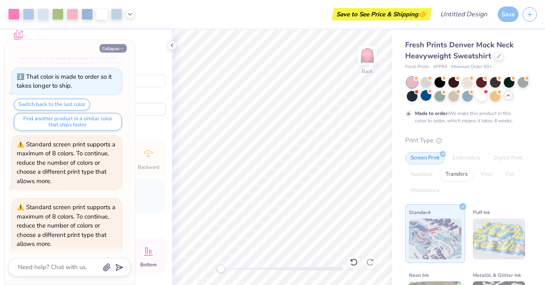
click at [122, 46] on button "Collapse" at bounding box center [112, 48] width 27 height 9
type textarea "x"
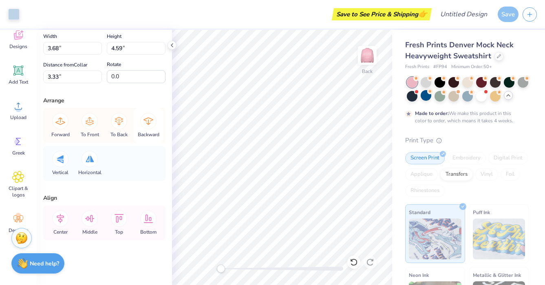
scroll to position [0, 0]
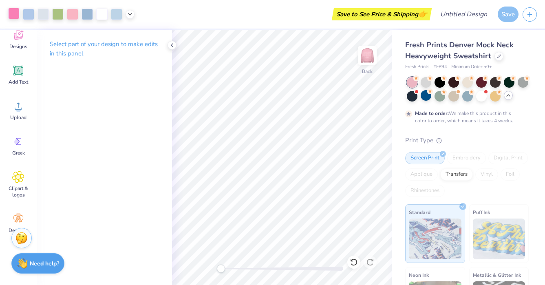
click at [16, 18] on div at bounding box center [13, 13] width 11 height 11
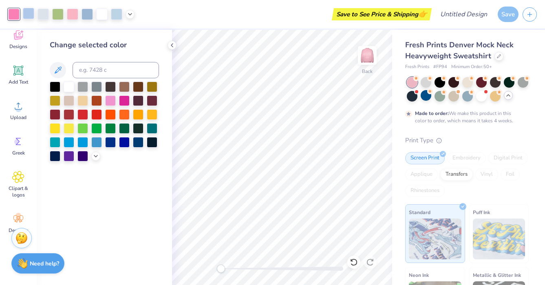
click at [27, 17] on div at bounding box center [28, 13] width 11 height 11
click at [41, 15] on div at bounding box center [43, 13] width 11 height 11
click at [131, 13] on icon at bounding box center [130, 13] width 7 height 7
click at [33, 50] on div "Image AI Designs Add Text Upload Greek Clipart & logos Decorate" at bounding box center [18, 157] width 37 height 255
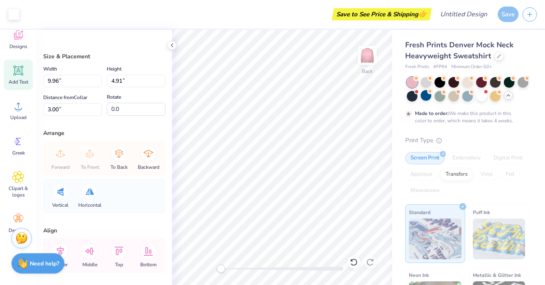
click at [17, 69] on icon at bounding box center [19, 71] width 8 height 8
click at [15, 80] on span "Add Text" at bounding box center [19, 82] width 20 height 7
type input "4.05"
type input "3.13"
click at [16, 40] on icon at bounding box center [18, 35] width 12 height 12
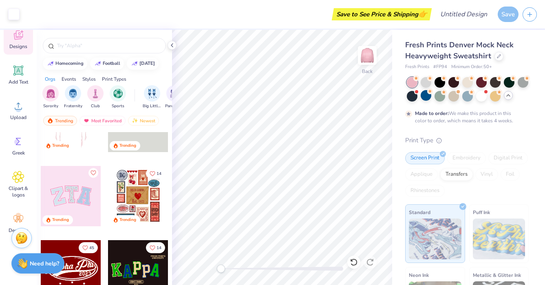
scroll to position [24, 0]
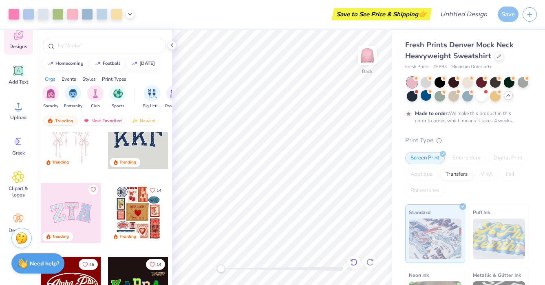
click at [352, 262] on icon at bounding box center [354, 262] width 8 height 8
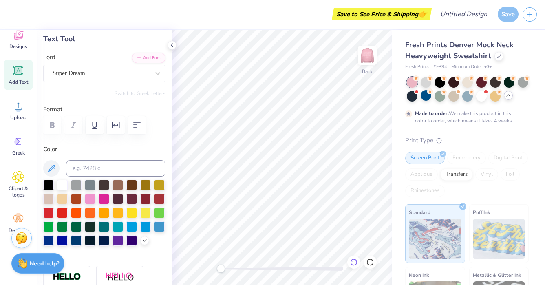
scroll to position [0, 0]
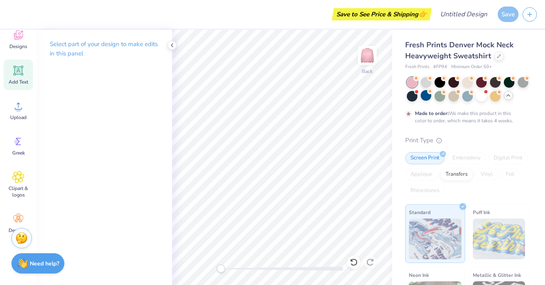
click at [18, 67] on icon at bounding box center [18, 71] width 10 height 10
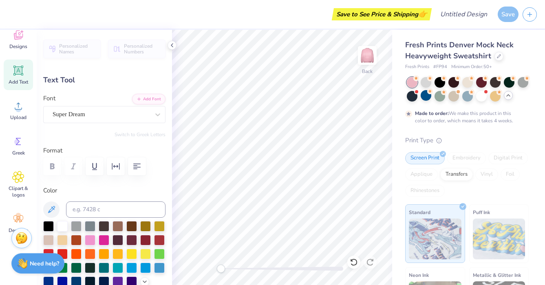
click at [6, 28] on div "Save to See Price & Shipping 👉 Design Title Save Image AI Designs Add Text Uplo…" at bounding box center [272, 142] width 545 height 285
click at [18, 42] on div "Designs" at bounding box center [18, 39] width 29 height 31
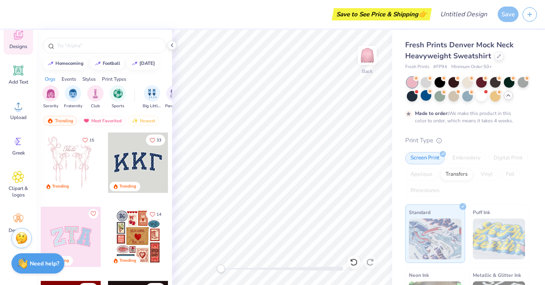
scroll to position [0, 0]
click at [75, 170] on div at bounding box center [71, 162] width 60 height 60
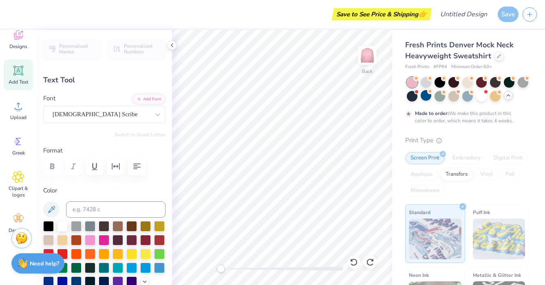
scroll to position [0, 0]
type textarea "T"
click at [65, 221] on div at bounding box center [62, 225] width 11 height 11
type textarea "Kappa"
type input "4.05"
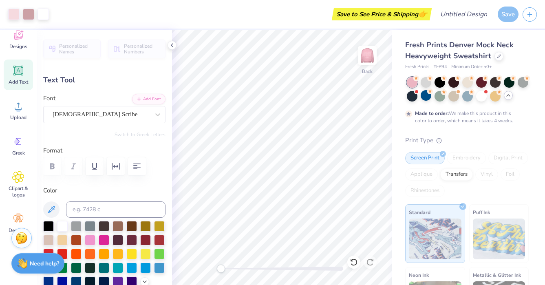
type input "1.89"
type input "5.03"
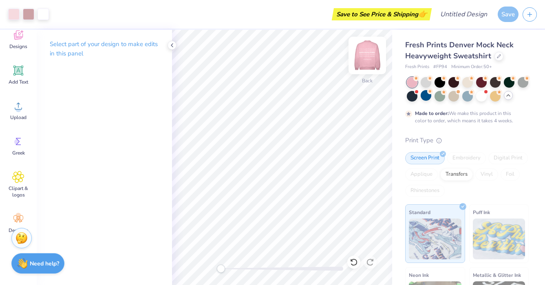
click at [370, 55] on img at bounding box center [367, 55] width 33 height 33
click at [369, 55] on img at bounding box center [367, 55] width 33 height 33
click at [369, 55] on img at bounding box center [367, 55] width 16 height 16
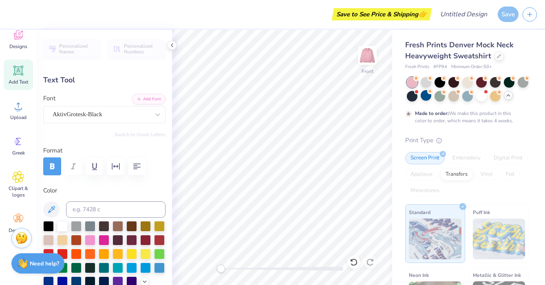
scroll to position [0, 1]
click at [369, 58] on img at bounding box center [367, 55] width 33 height 33
type input "15.21"
type input "1.03"
type input "11.22"
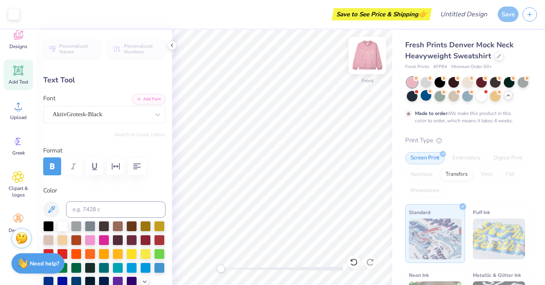
click at [367, 60] on img at bounding box center [367, 55] width 33 height 33
type input "4.05"
type input "1.89"
type input "4.35"
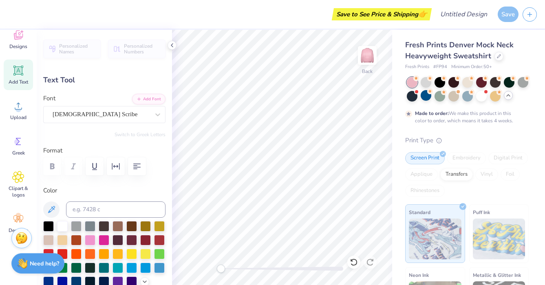
type textarea "Kappa"
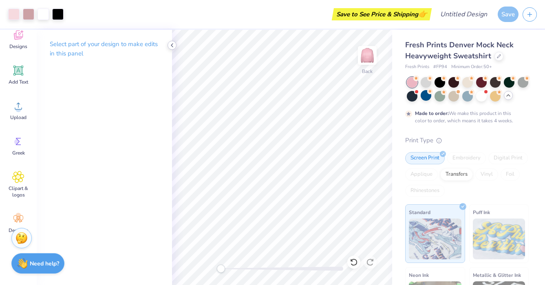
click at [173, 42] on icon at bounding box center [172, 45] width 7 height 7
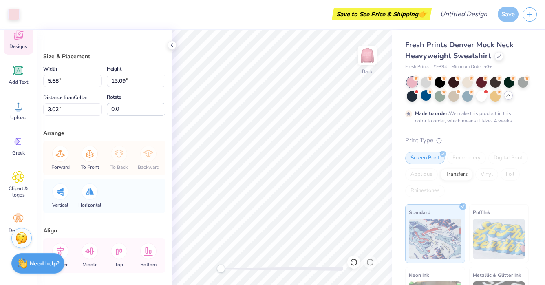
click at [21, 38] on icon at bounding box center [18, 36] width 8 height 7
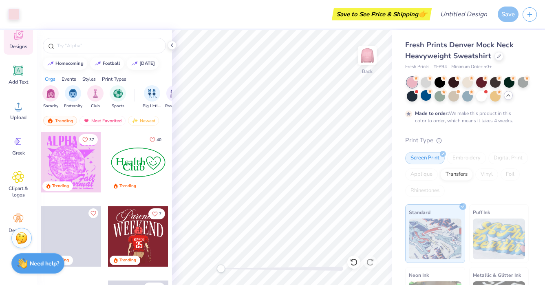
scroll to position [2170, 0]
